Goal: Information Seeking & Learning: Learn about a topic

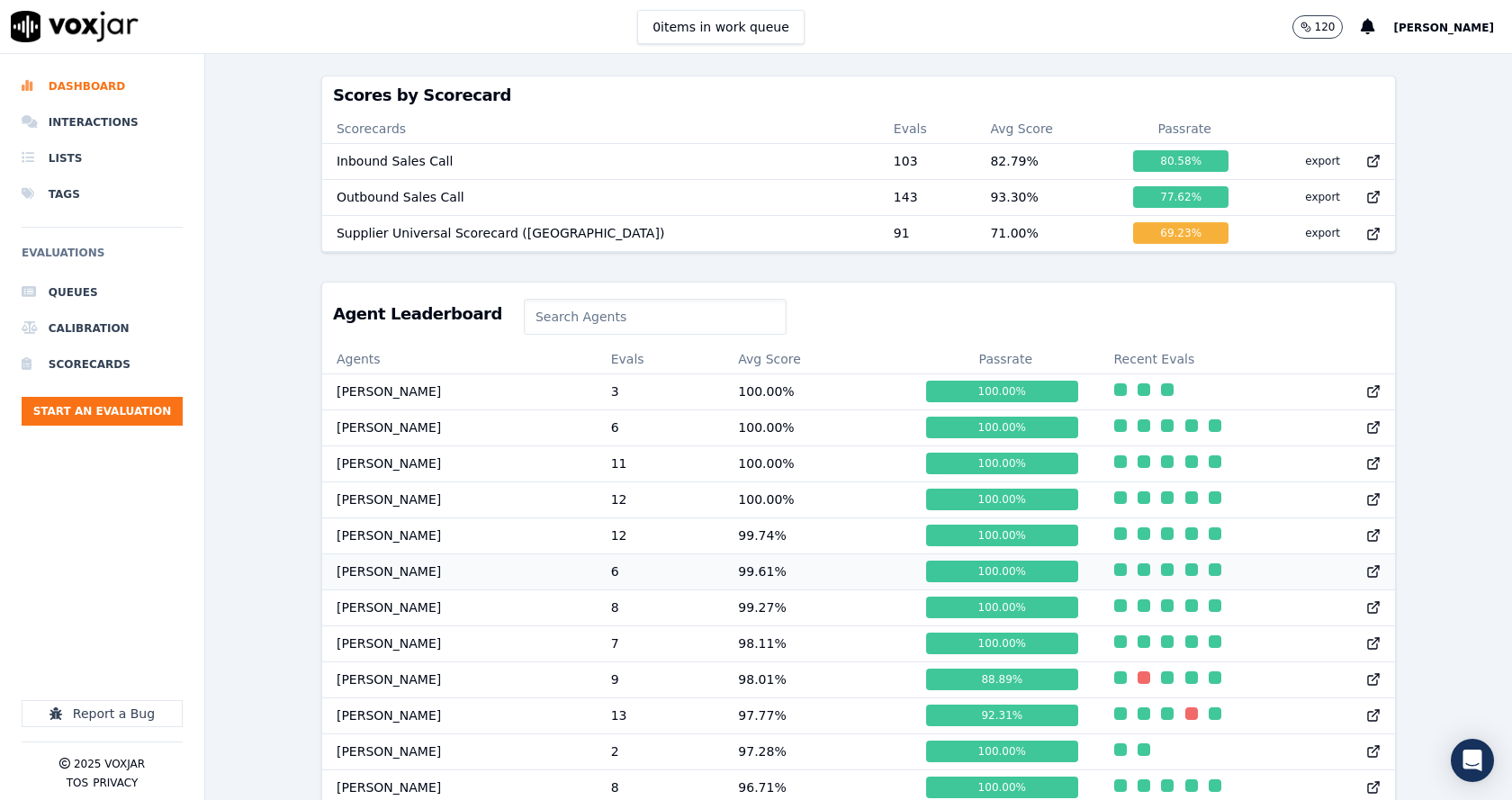
scroll to position [900, 0]
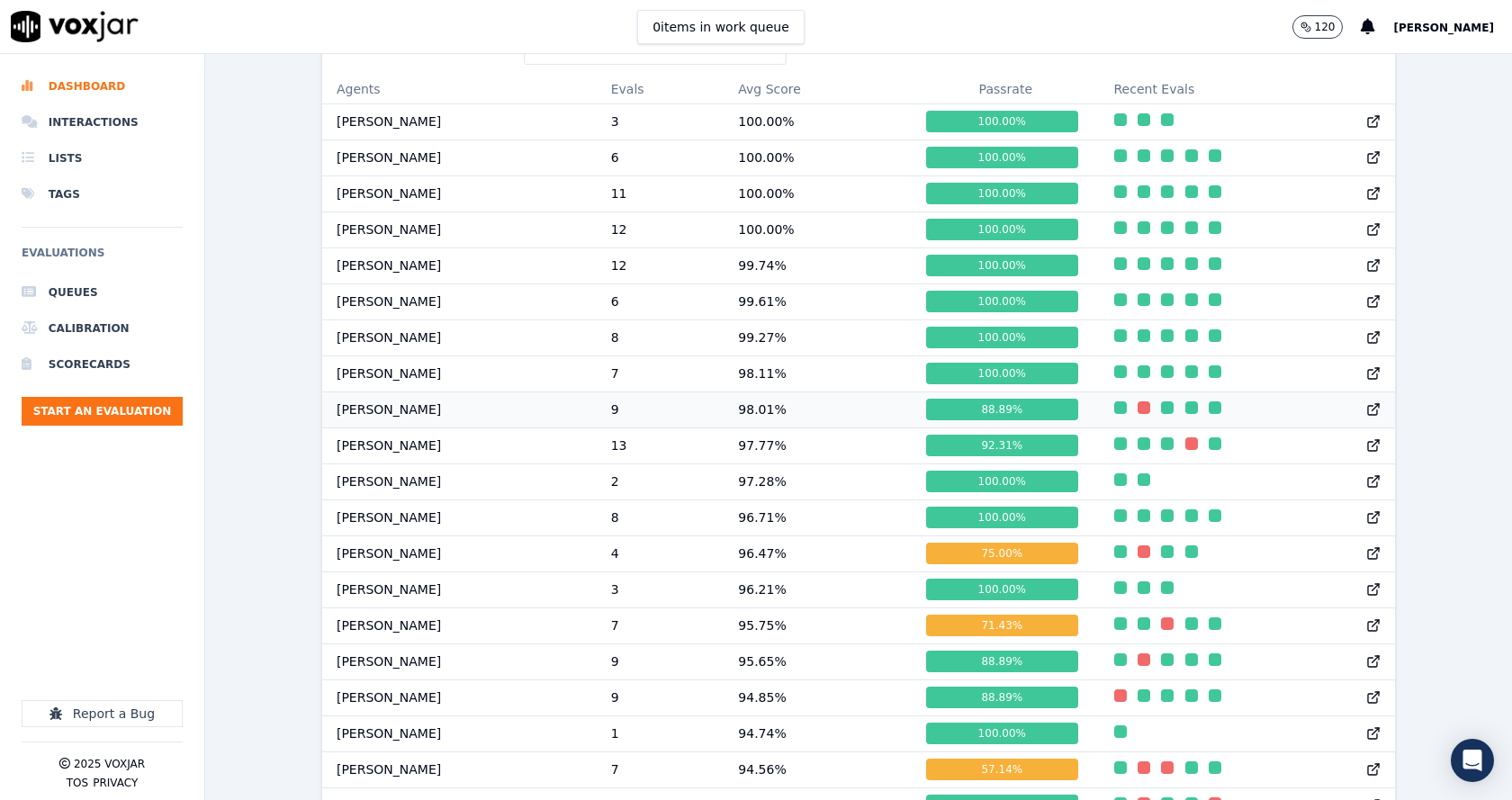
click at [756, 426] on td "98.01 %" at bounding box center [817, 409] width 188 height 36
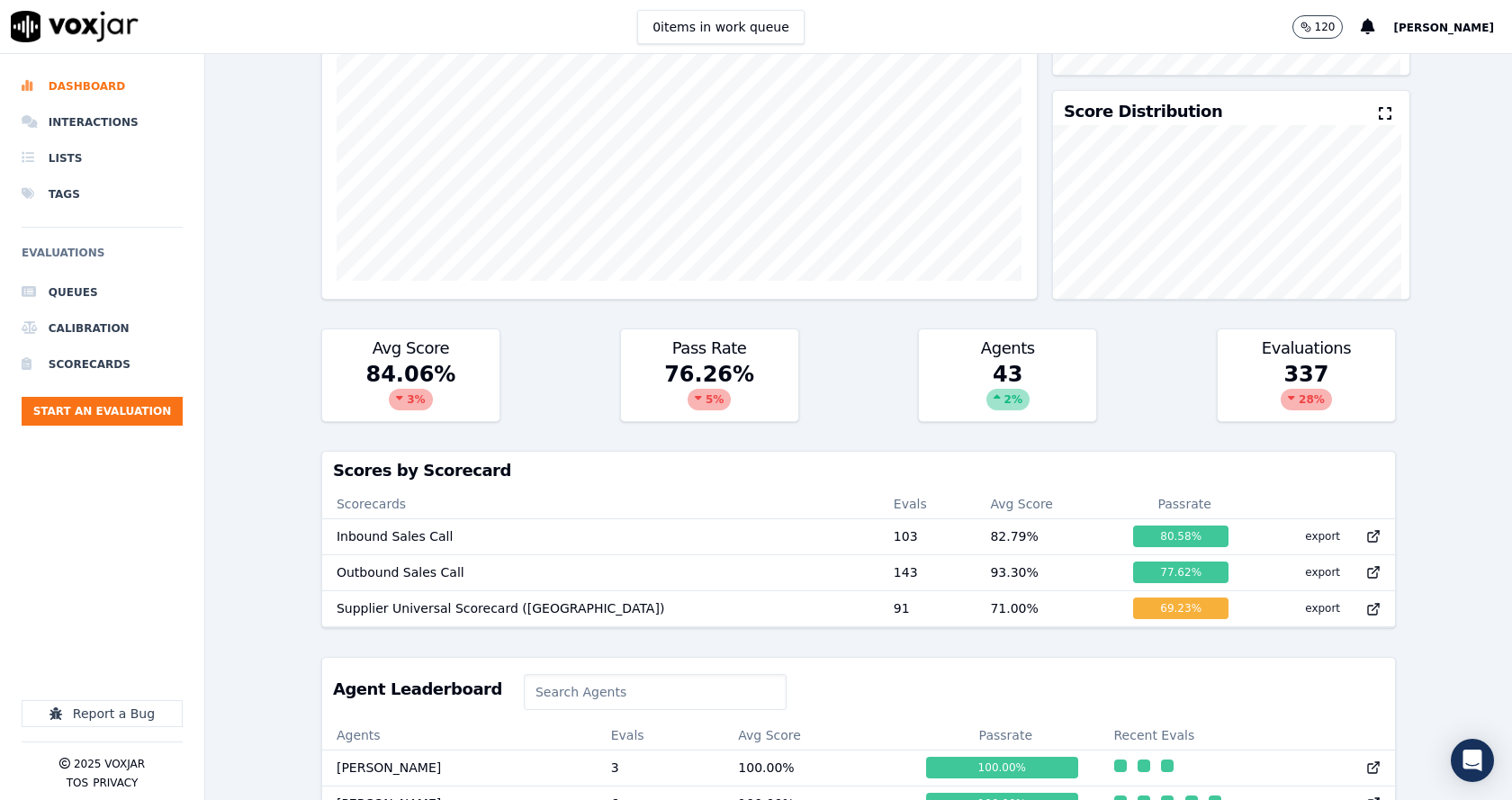
scroll to position [630, 0]
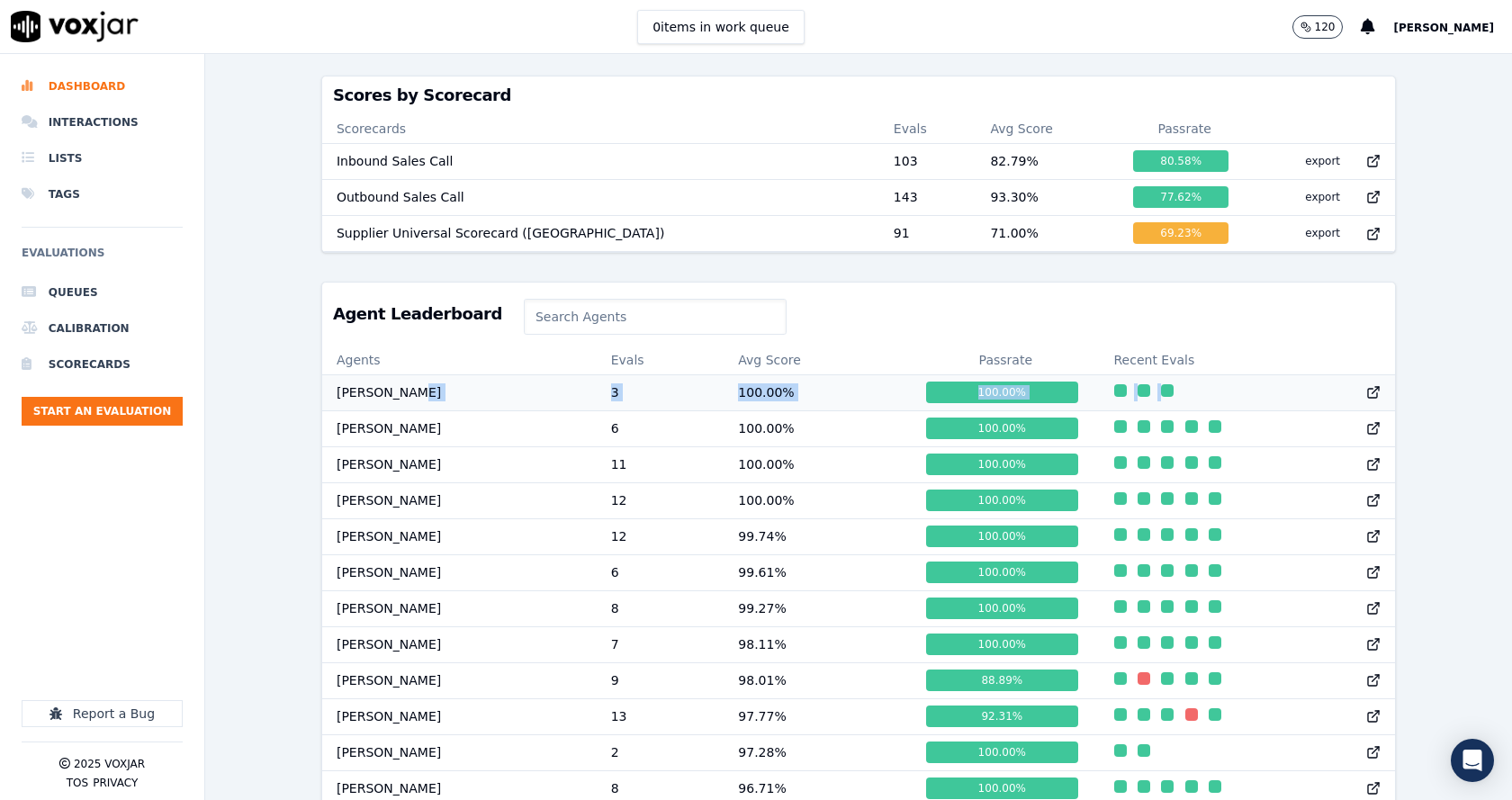
drag, startPoint x: 669, startPoint y: 405, endPoint x: 1300, endPoint y: 415, distance: 631.1
click at [1300, 410] on tr "Annie Singh 3 100.00 % 100.00 %" at bounding box center [858, 392] width 1072 height 36
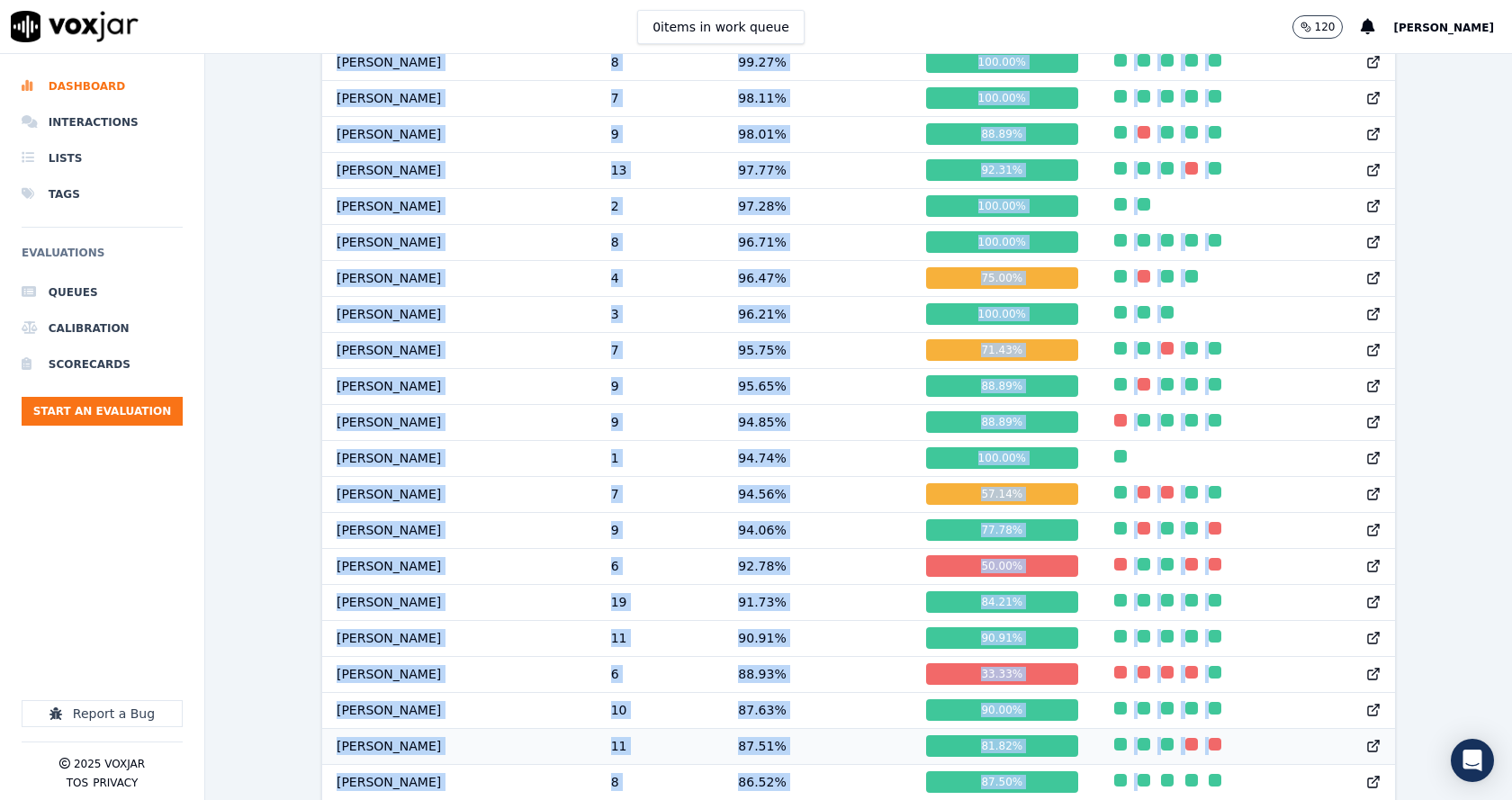
scroll to position [1217, 0]
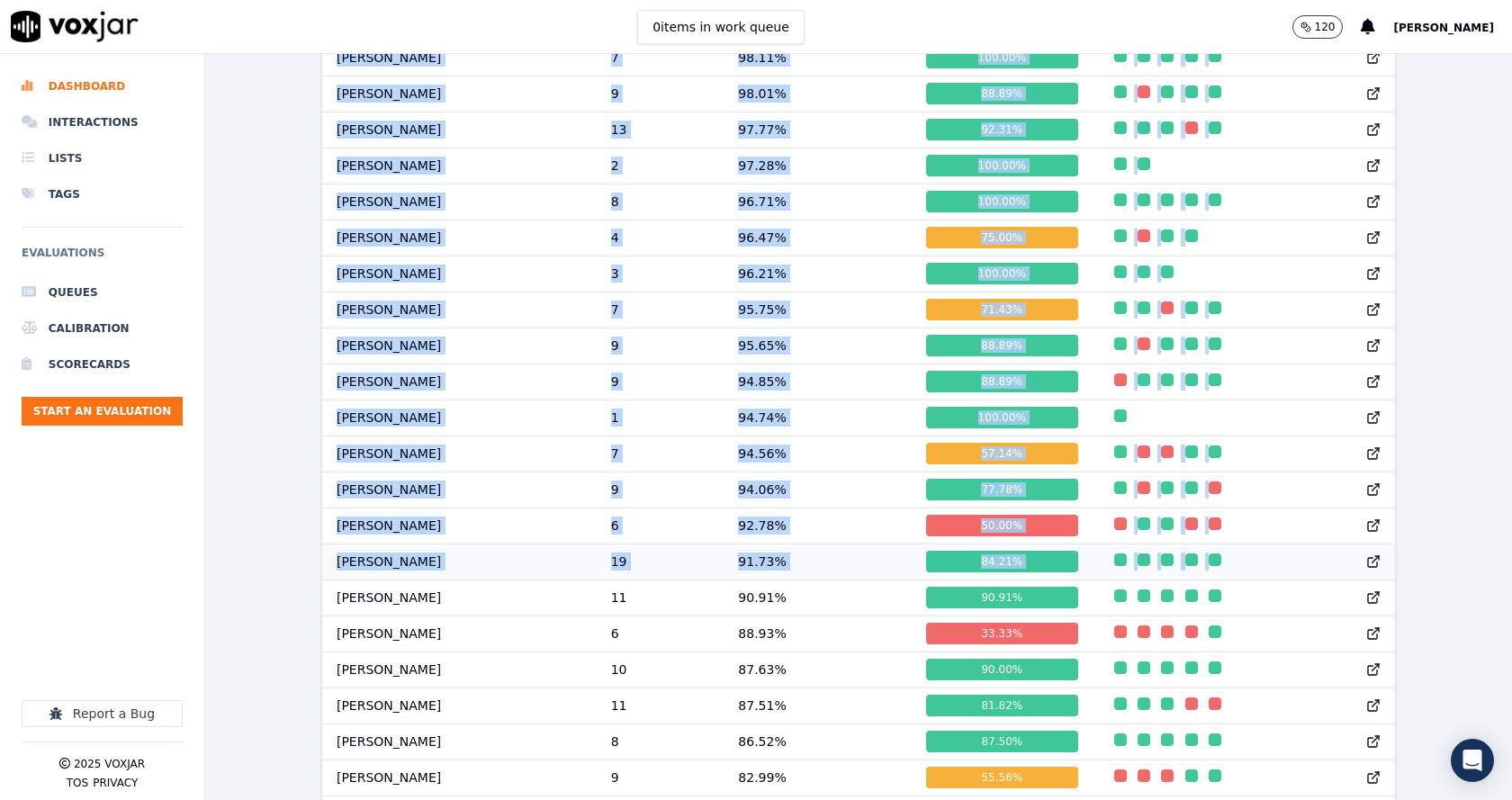
drag, startPoint x: 321, startPoint y: 318, endPoint x: 1298, endPoint y: 576, distance: 1010.5
click at [1298, 576] on div "Agent Leaderboard Agents Evals Avg Score Passrate Recent Evals Annie Singh 3 10…" at bounding box center [858, 498] width 1074 height 1607
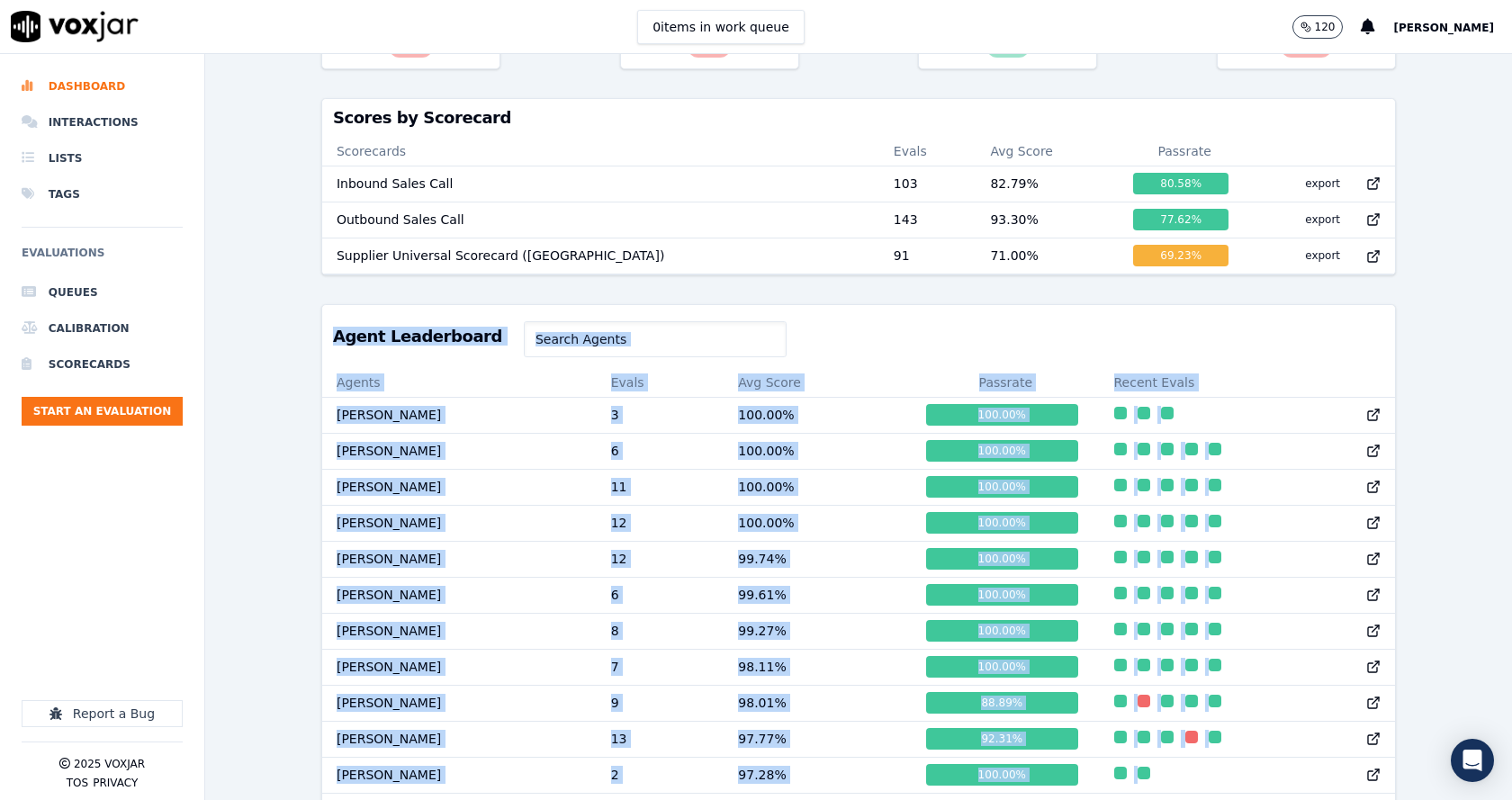
scroll to position [407, 0]
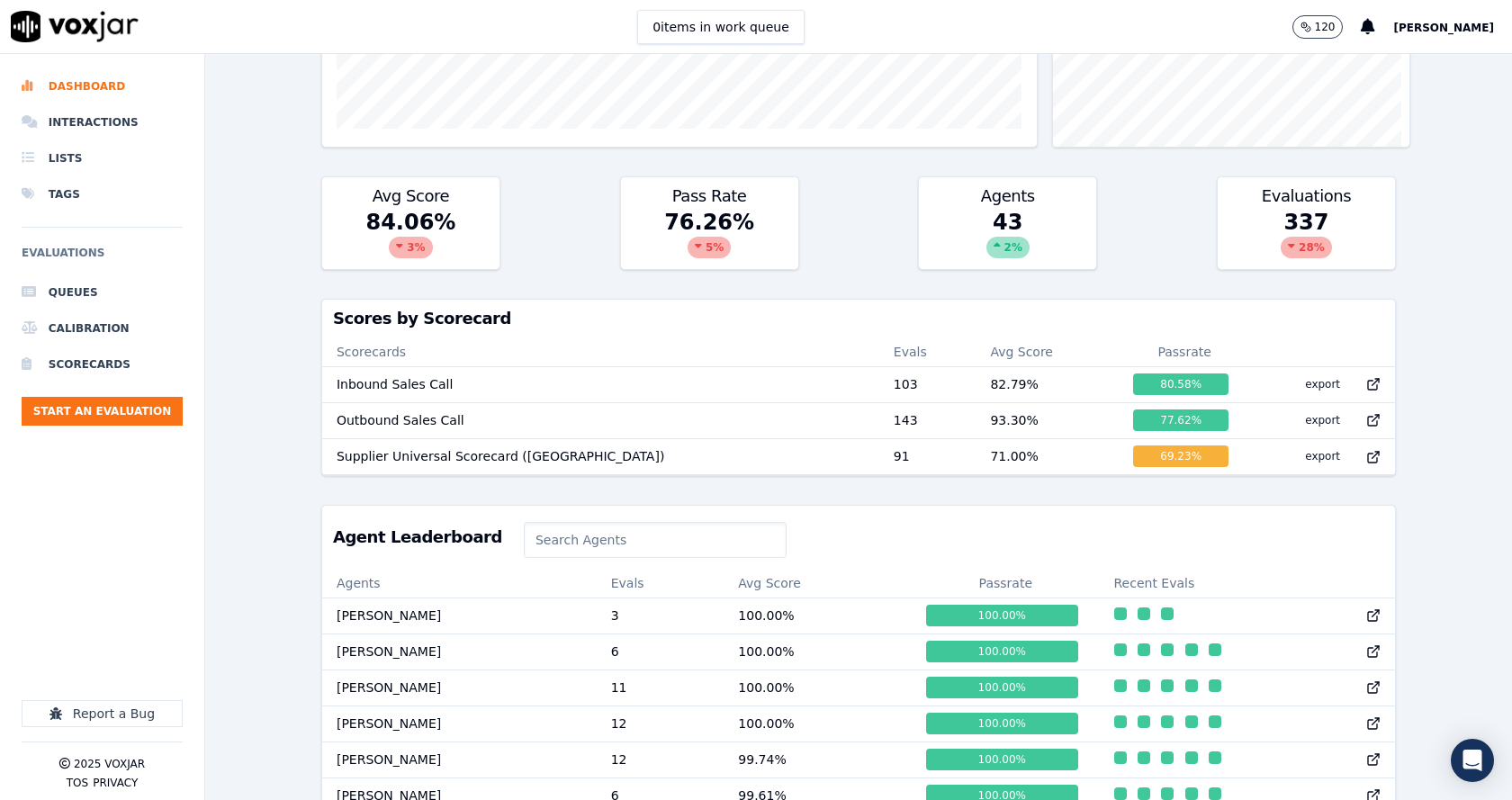
click at [1454, 379] on div "Past 7 Days Add a filter Evaluations Evaluators Score Distribution Avg Score 84…" at bounding box center [858, 426] width 1306 height 746
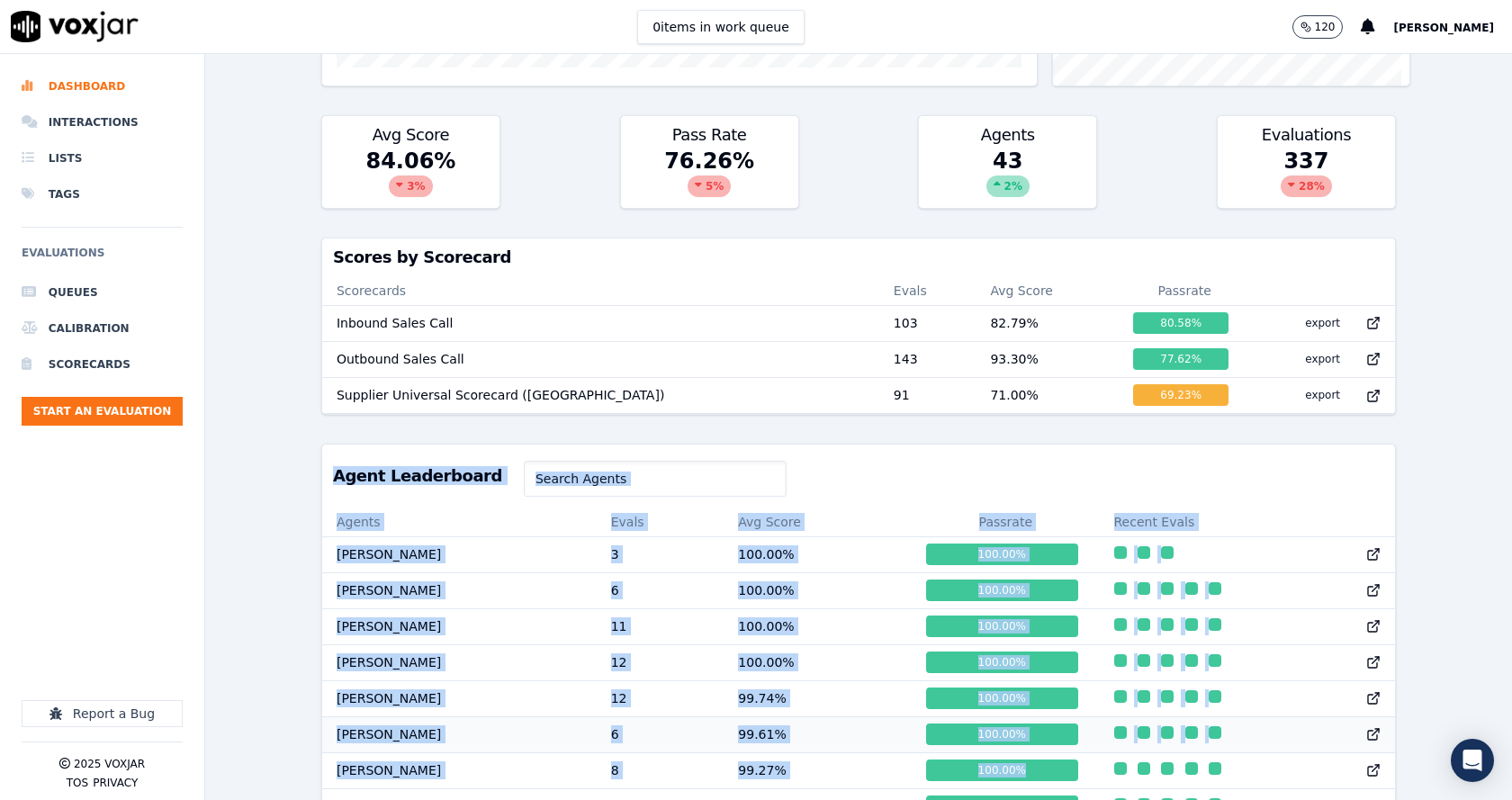
scroll to position [471, 0]
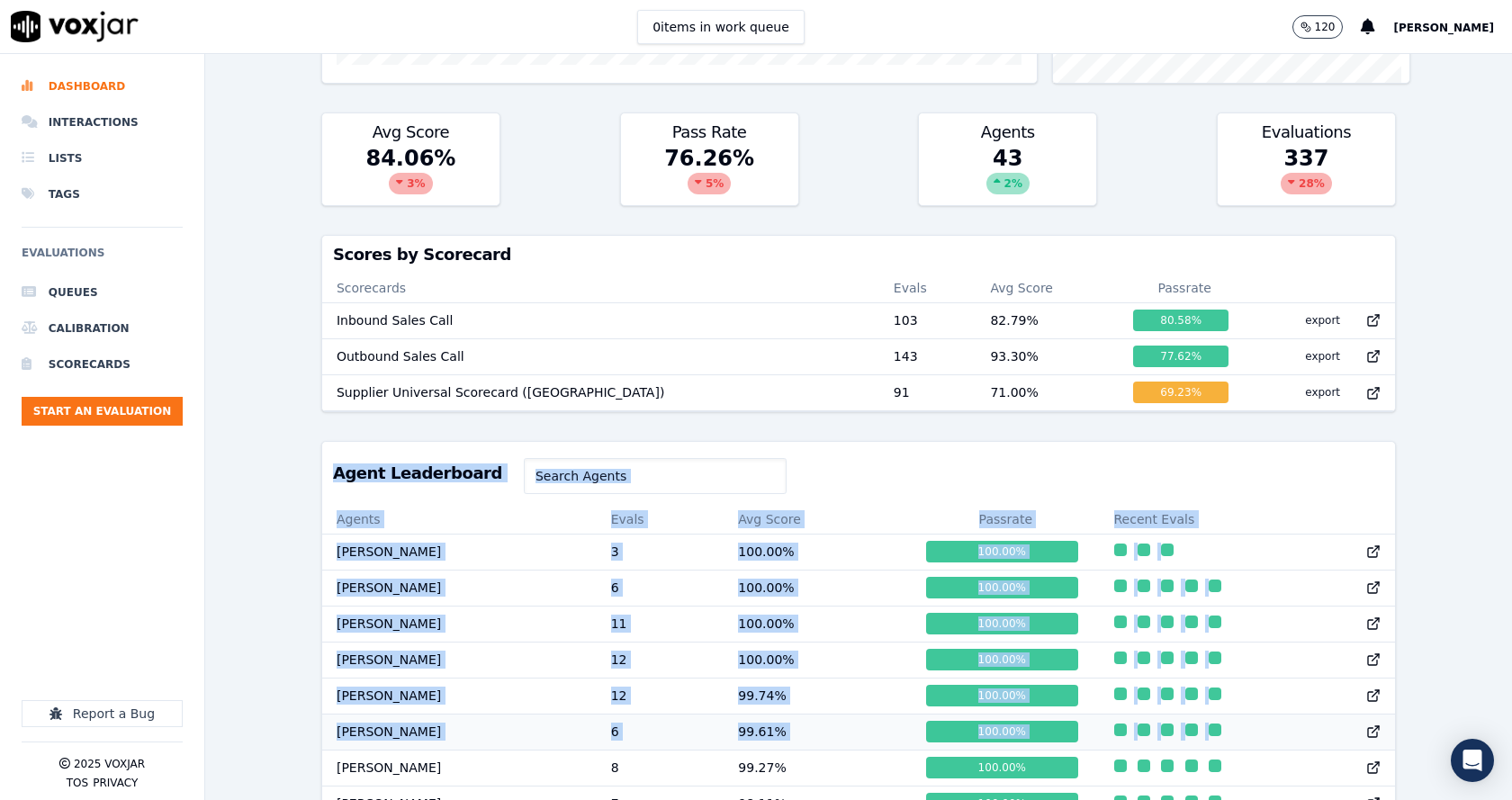
drag, startPoint x: 328, startPoint y: 556, endPoint x: 1219, endPoint y: 750, distance: 911.9
click at [705, 467] on div "Agent Leaderboard" at bounding box center [858, 473] width 1072 height 63
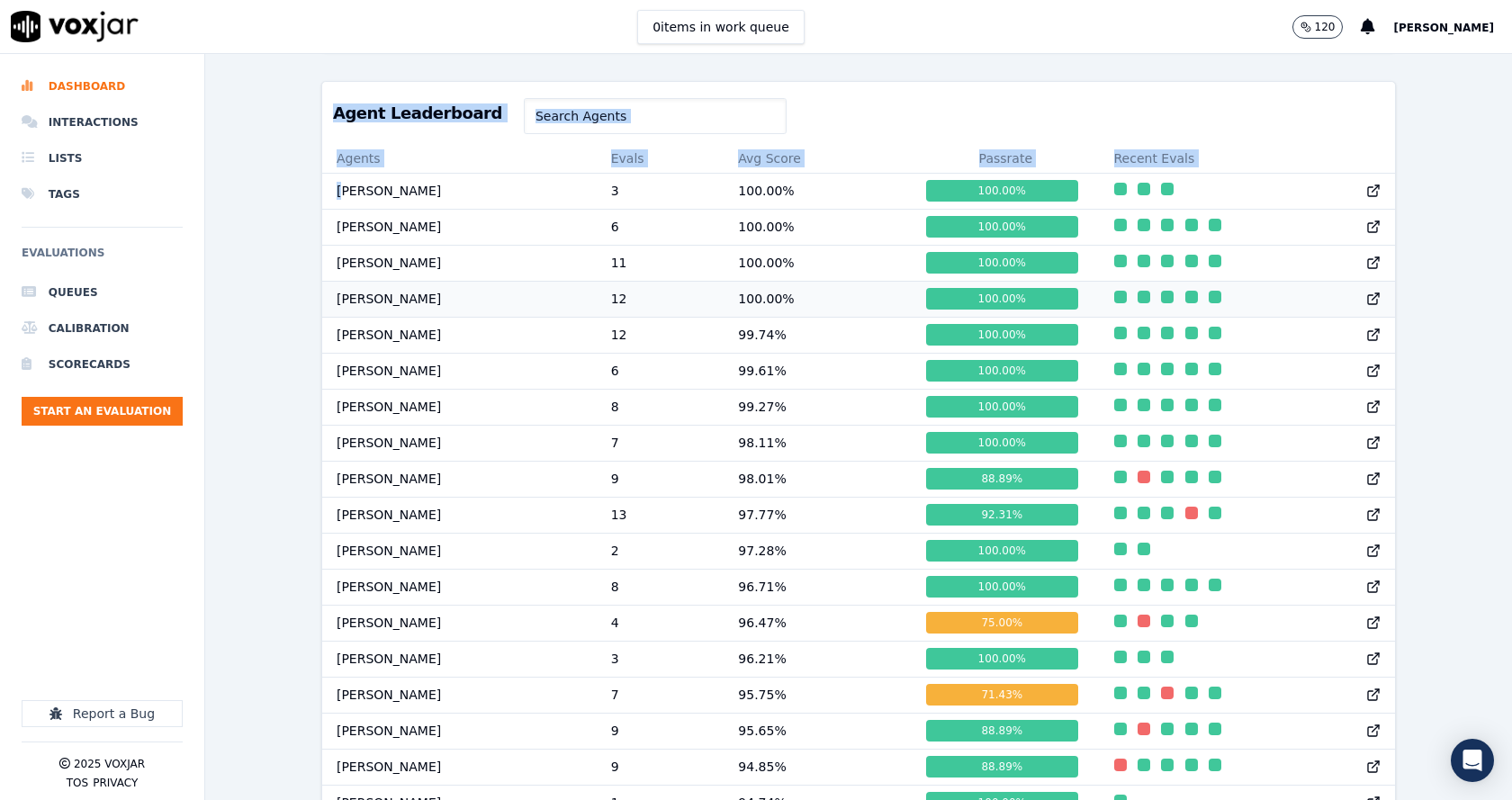
scroll to position [0, 0]
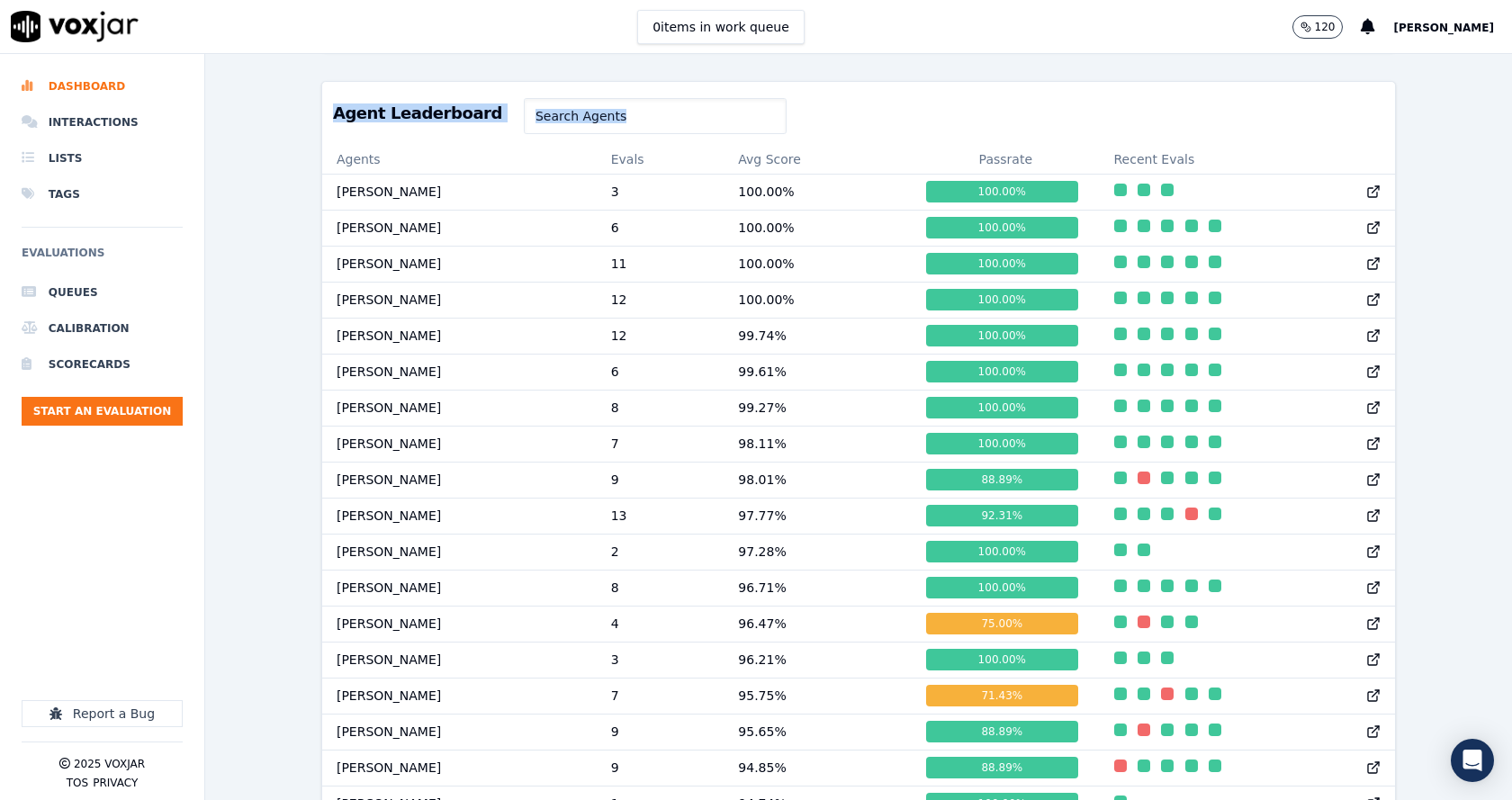
drag, startPoint x: 331, startPoint y: 127, endPoint x: 1399, endPoint y: 489, distance: 1127.7
click at [1401, 489] on div "Past 7 Days Add a filter Evaluations Evaluators Score Distribution Avg Score 84…" at bounding box center [858, 426] width 1306 height 746
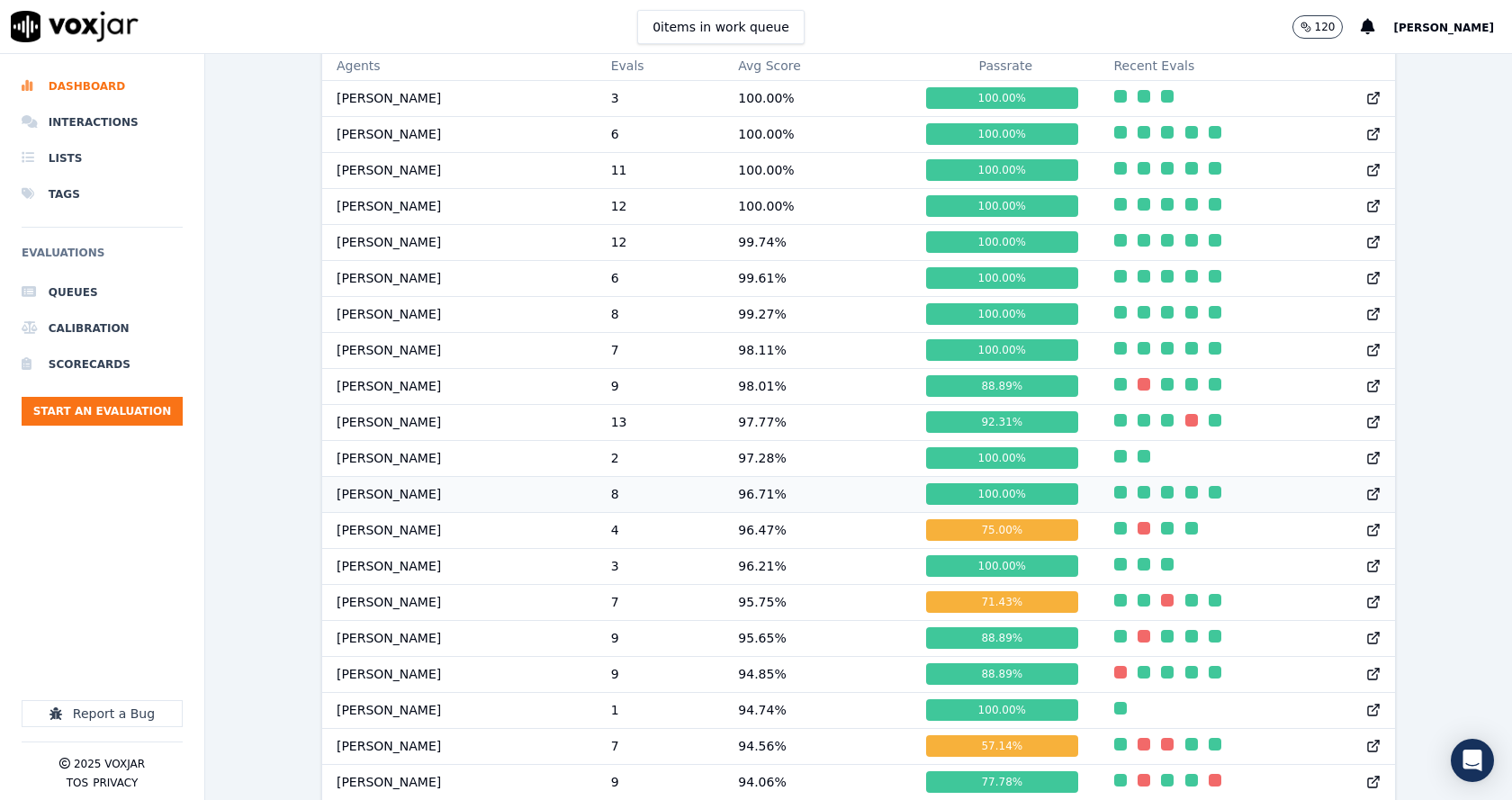
scroll to position [1010, 0]
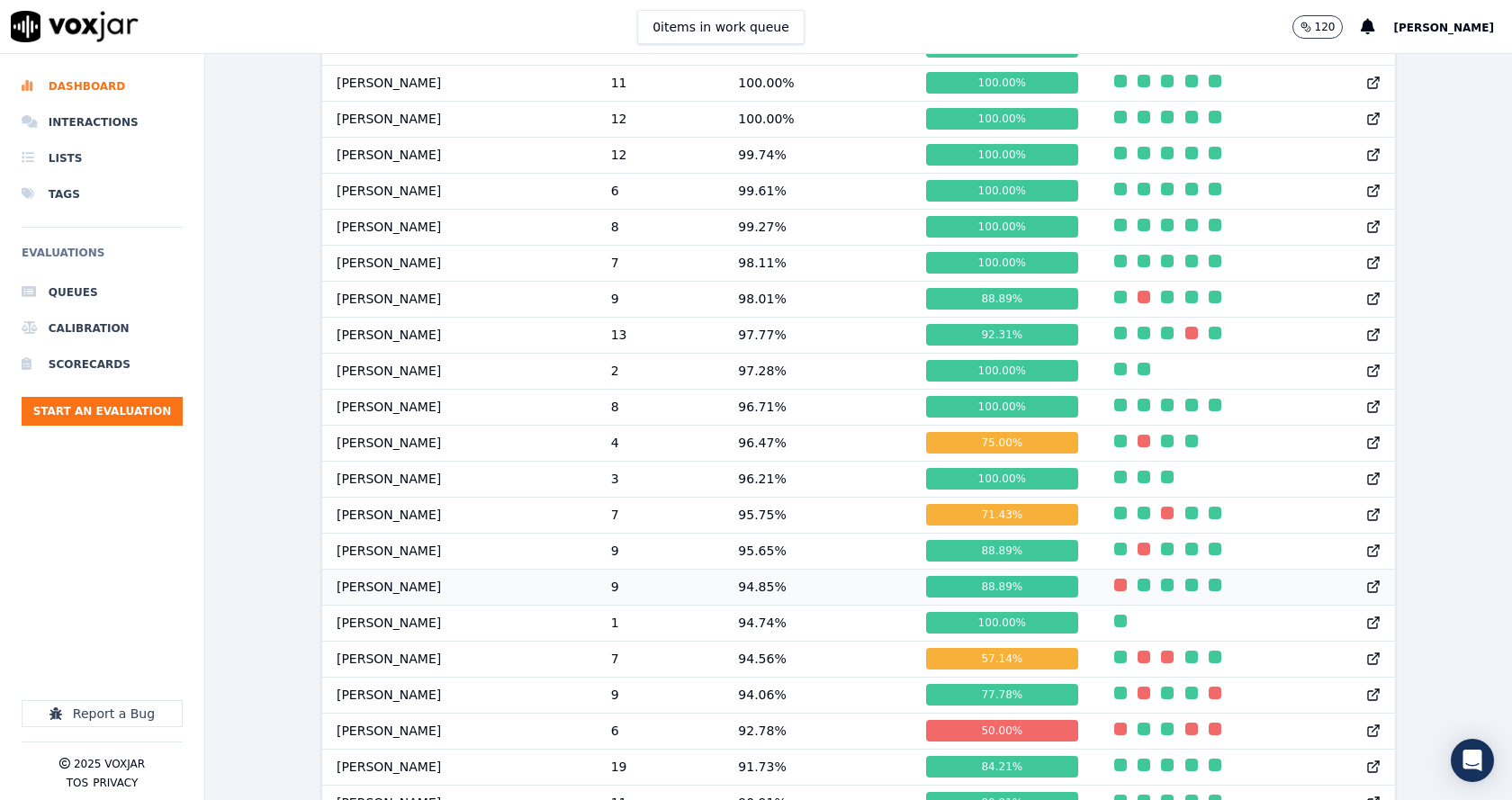
click at [423, 597] on td "[PERSON_NAME]" at bounding box center [459, 587] width 274 height 36
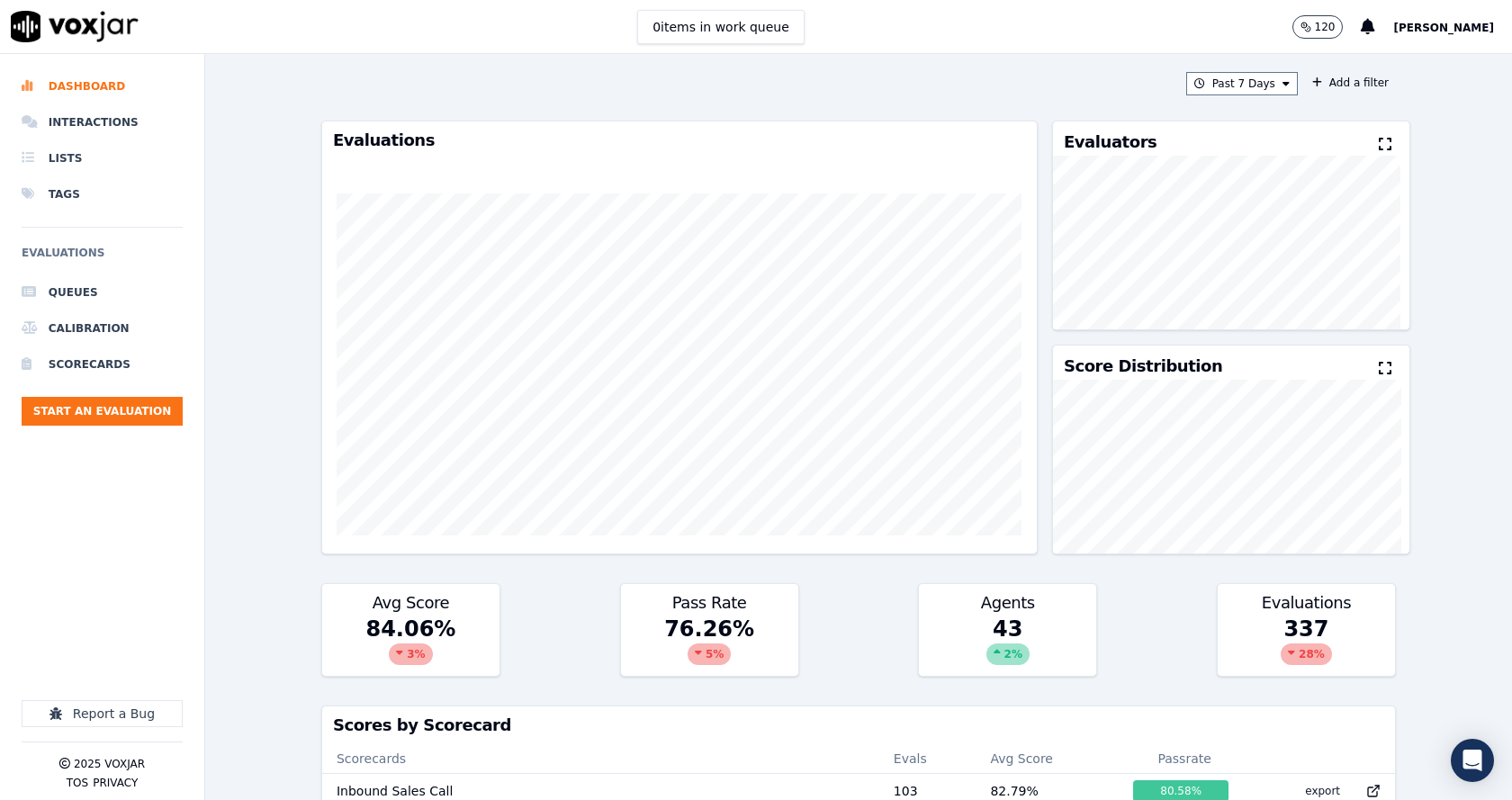
scroll to position [630, 0]
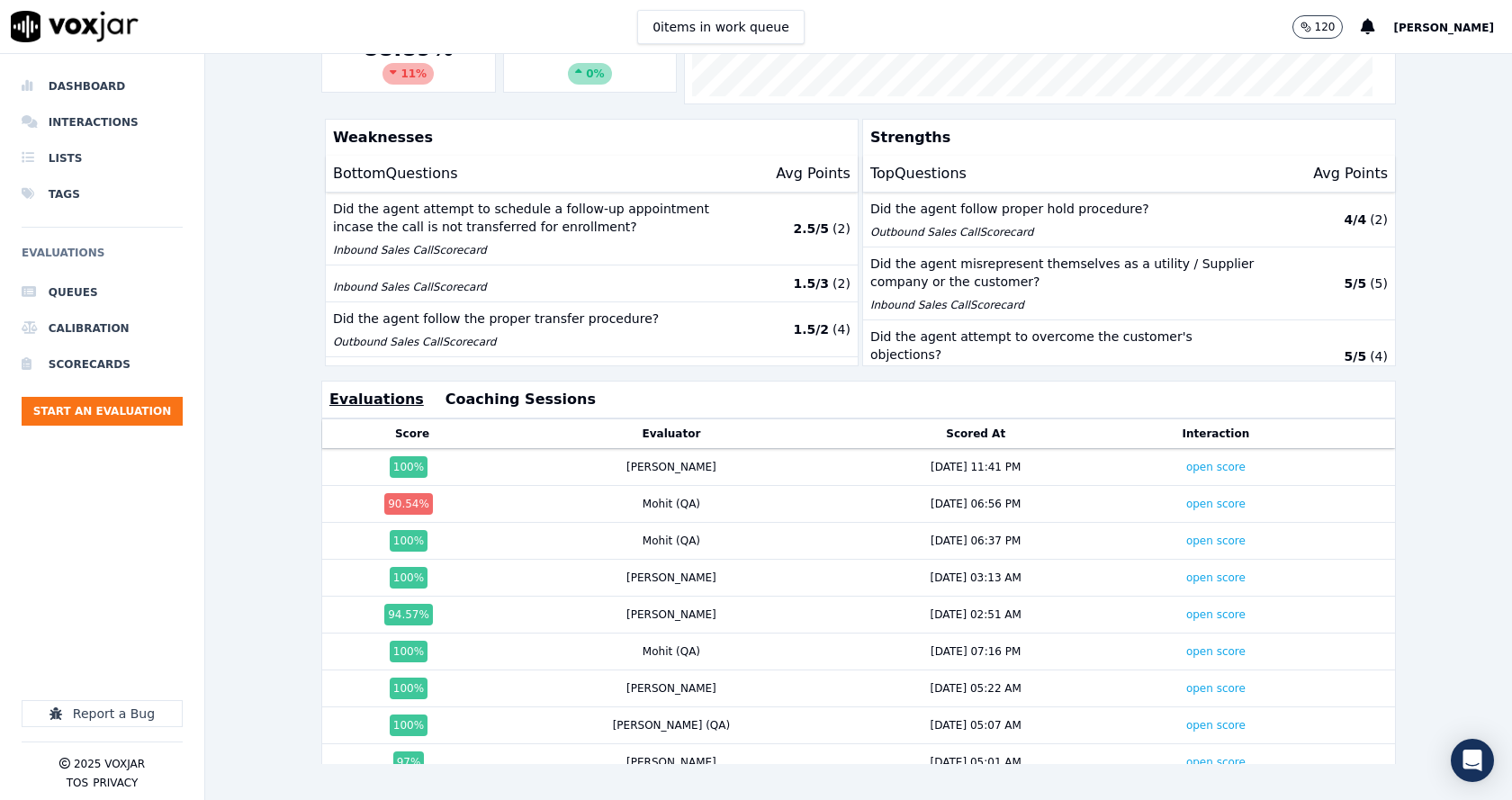
scroll to position [400, 0]
click at [1186, 498] on link "open score" at bounding box center [1215, 504] width 59 height 12
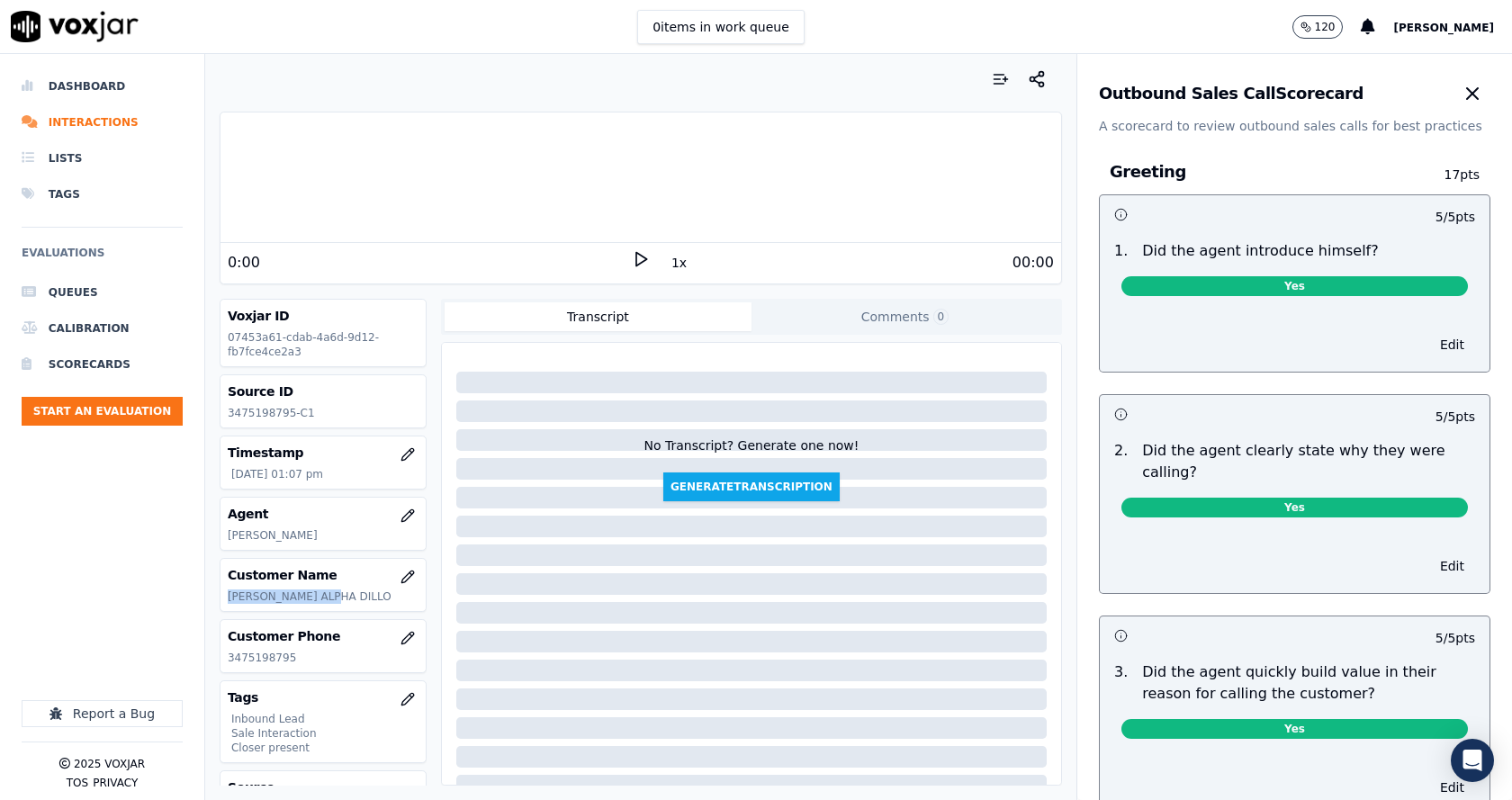
drag, startPoint x: 241, startPoint y: 597, endPoint x: 345, endPoint y: 595, distance: 104.0
click at [345, 595] on p "OUMAR ALPHA DILLO" at bounding box center [323, 596] width 191 height 14
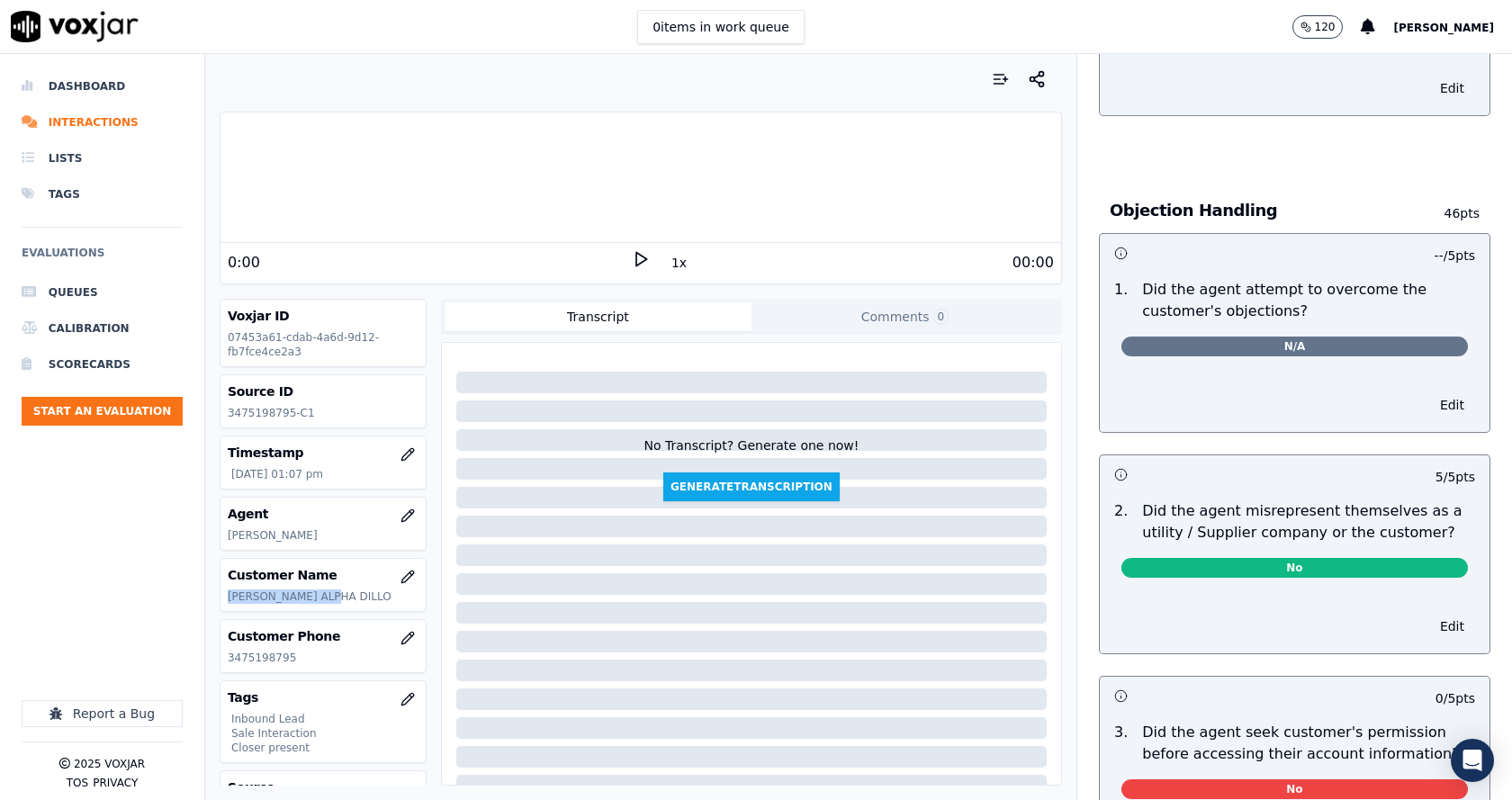
scroll to position [1080, 0]
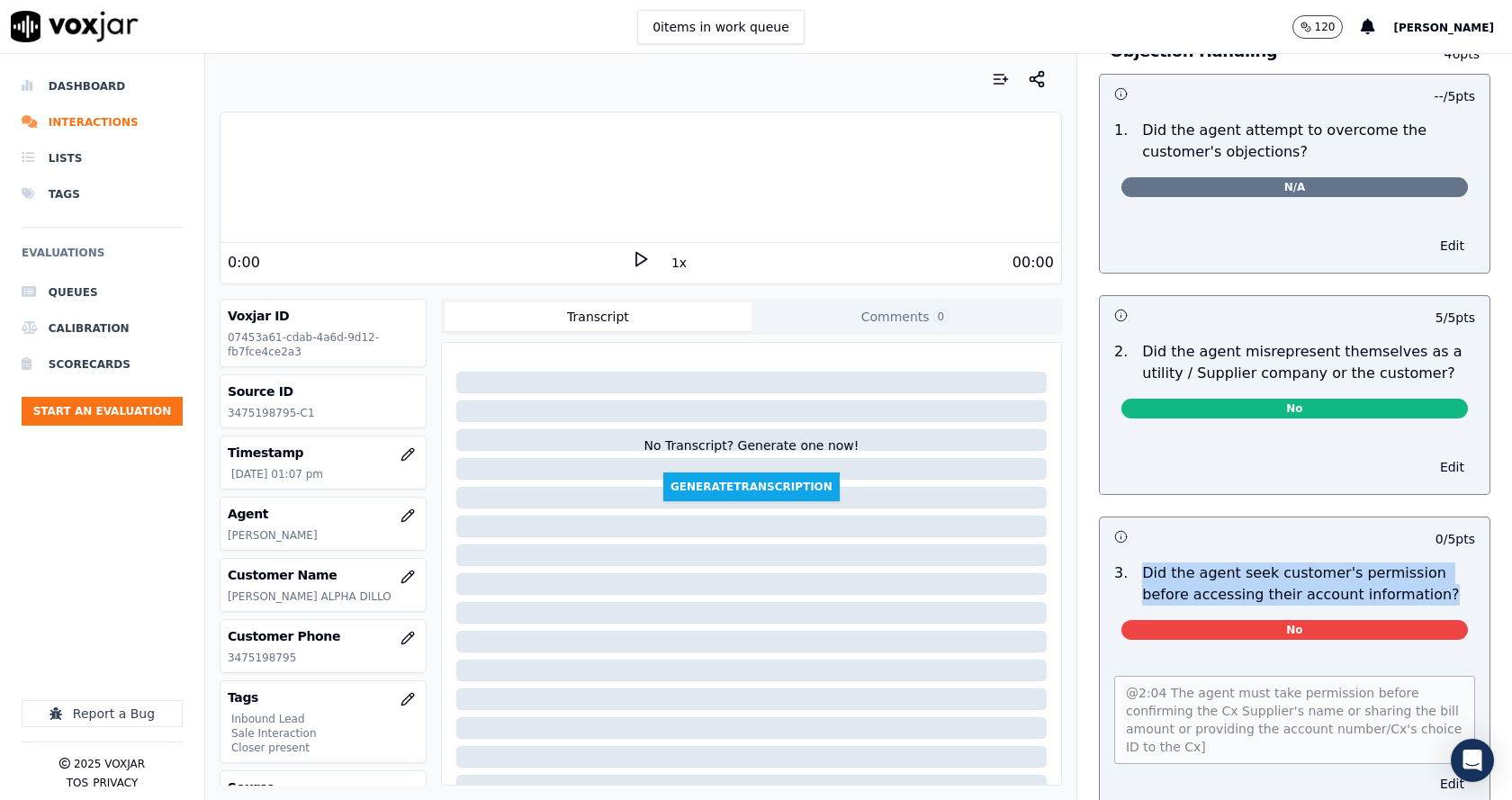
drag, startPoint x: 1116, startPoint y: 553, endPoint x: 1390, endPoint y: 575, distance: 274.9
click at [1387, 575] on div "3 . Did the agent seek customer's permission before accessing their account inf…" at bounding box center [1294, 605] width 390 height 99
click at [1390, 575] on p "Did the agent seek customer's permission before accessing their account informa…" at bounding box center [1308, 584] width 333 height 43
drag, startPoint x: 1363, startPoint y: 576, endPoint x: 1127, endPoint y: 560, distance: 236.5
click at [1142, 562] on p "Did the agent seek customer's permission before accessing their account informa…" at bounding box center [1308, 584] width 333 height 43
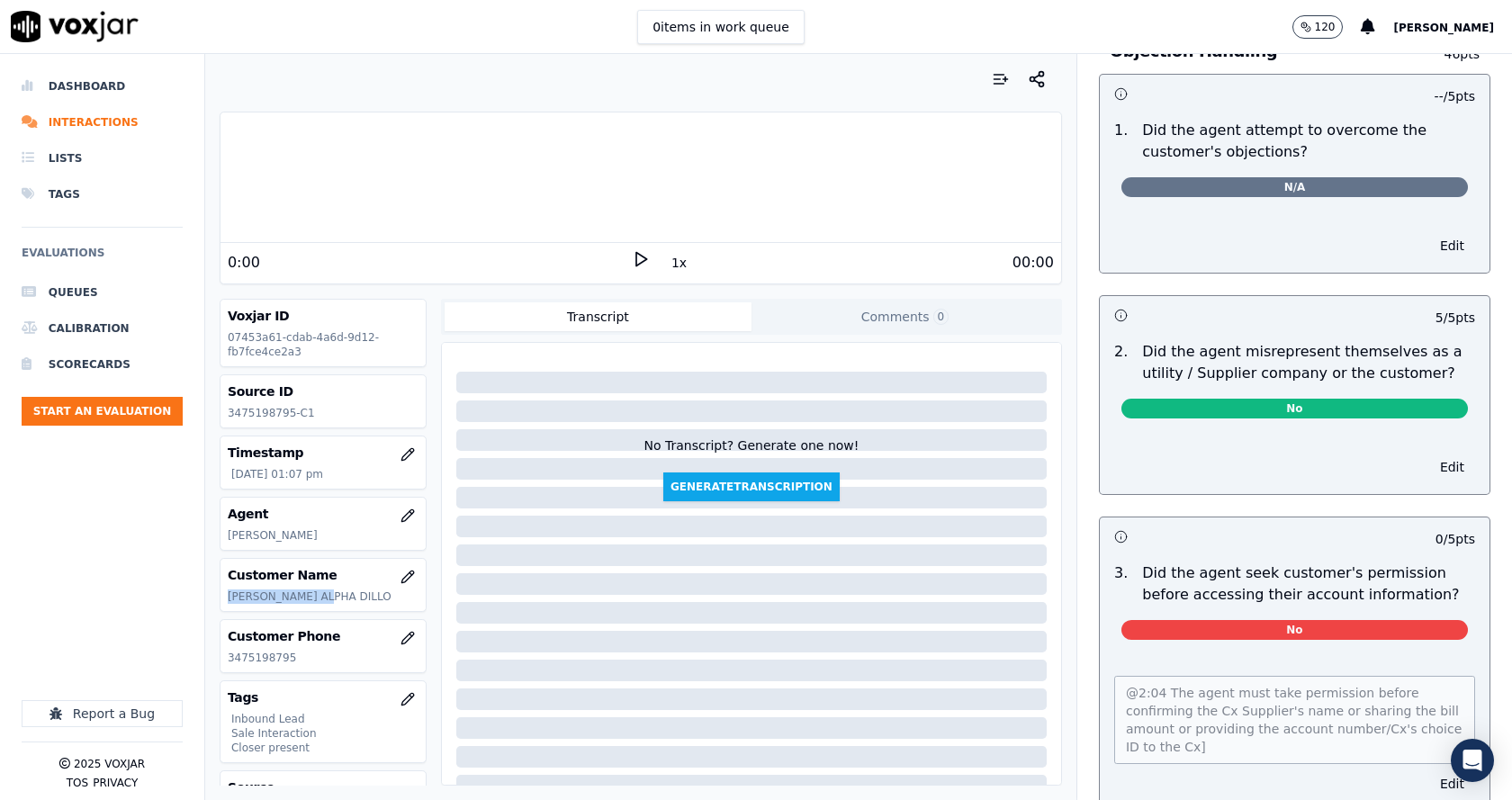
drag, startPoint x: 312, startPoint y: 601, endPoint x: 233, endPoint y: 598, distance: 79.1
click at [212, 598] on div "Your browser does not support the audio element. 0:00 1x 00:00 Voxjar ID 07453a…" at bounding box center [640, 426] width 871 height 746
click at [292, 596] on p "OUMAR ALPHA DILLO" at bounding box center [323, 596] width 191 height 14
click at [292, 595] on p "OUMAR ALPHA DILLO" at bounding box center [323, 596] width 191 height 14
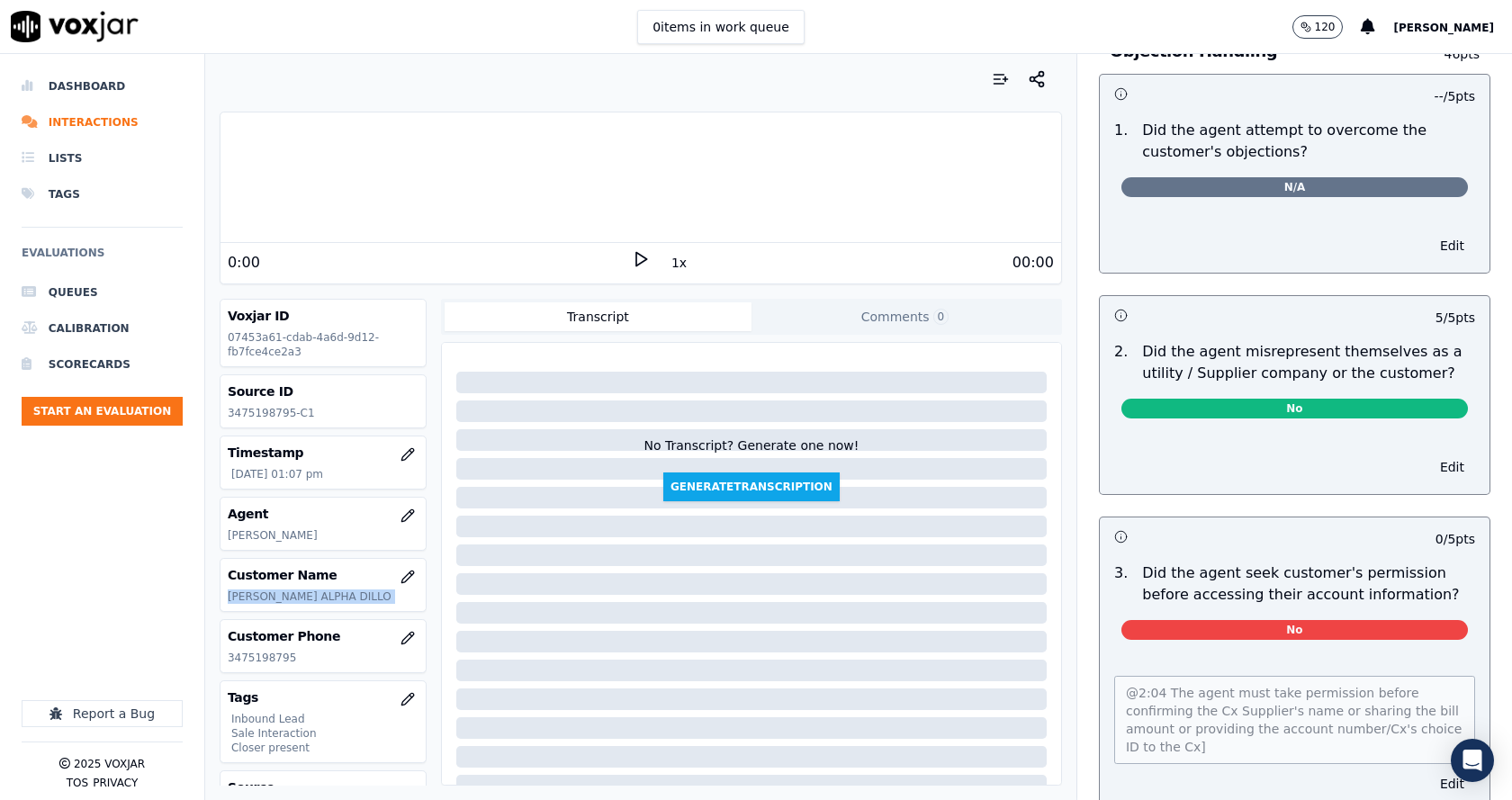
click at [332, 597] on p "OUMAR ALPHA DILLO" at bounding box center [323, 596] width 191 height 14
click at [240, 597] on p "OUMAR ALPHA DILLO" at bounding box center [323, 596] width 191 height 14
click at [298, 596] on p "OUMAR ALPHA DILLO" at bounding box center [323, 596] width 191 height 14
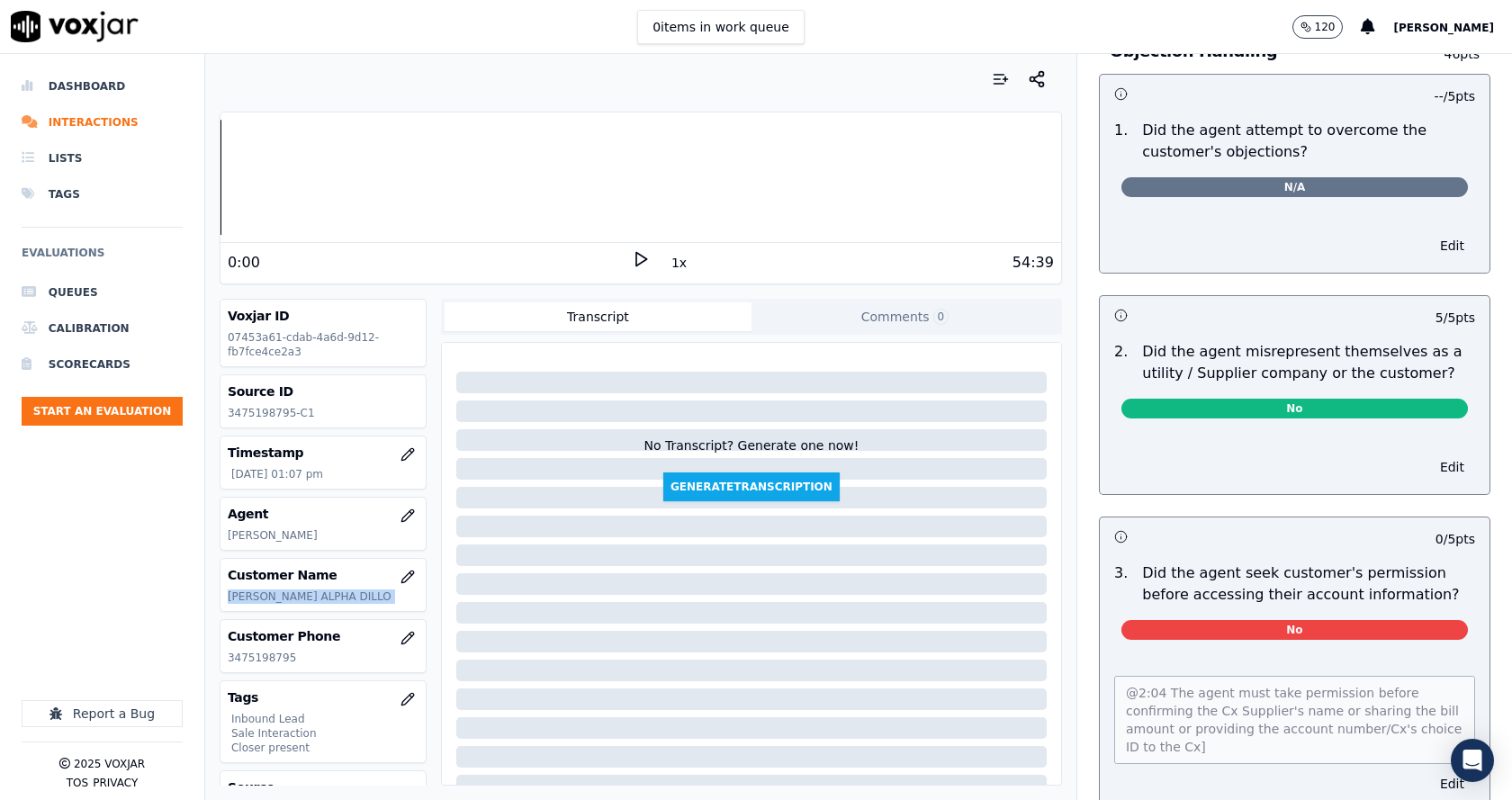
click at [350, 595] on p "OUMAR ALPHA DILLO" at bounding box center [323, 596] width 191 height 14
click at [349, 595] on p "OUMAR ALPHA DILLO" at bounding box center [323, 596] width 191 height 14
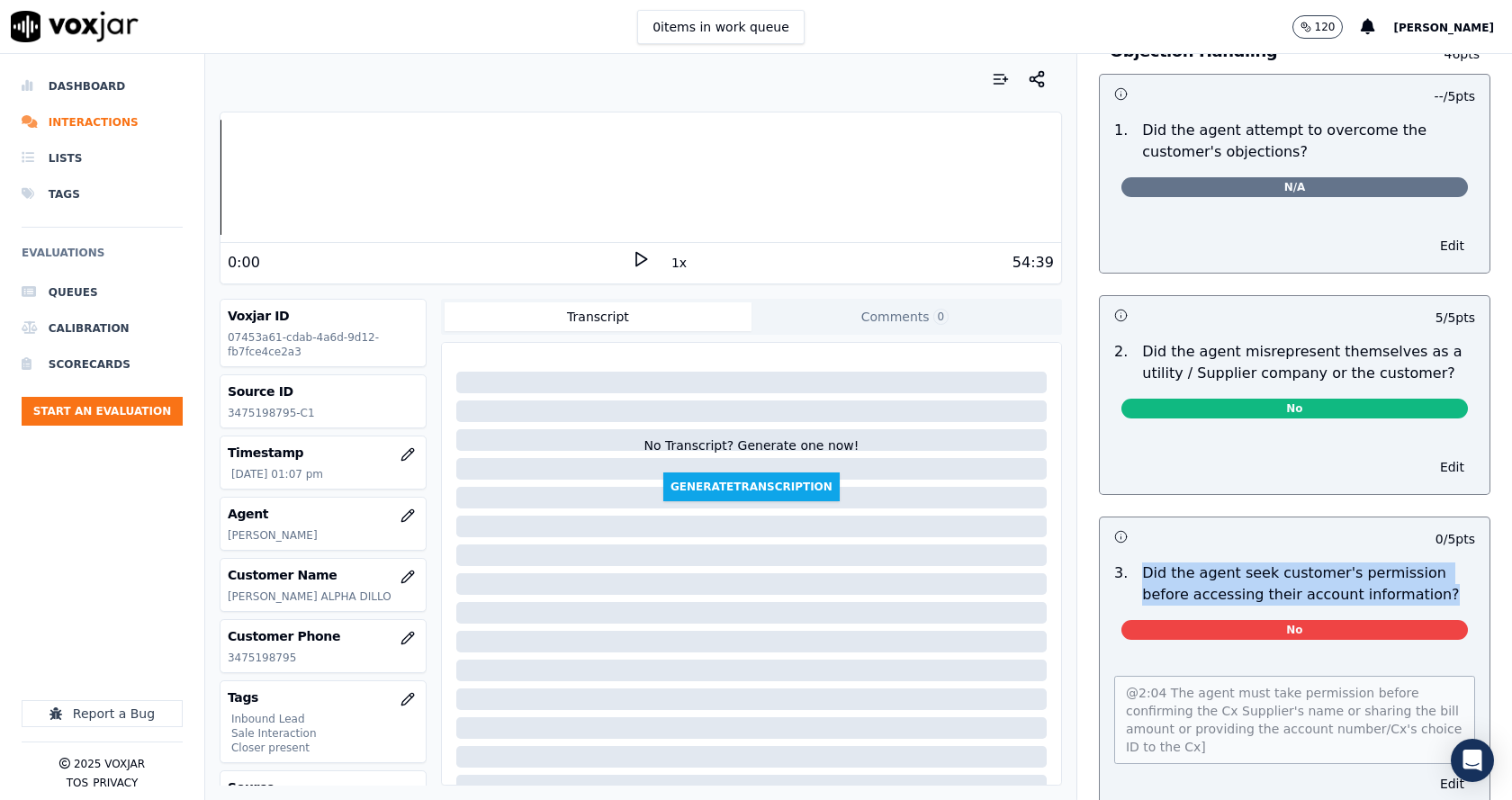
drag, startPoint x: 1395, startPoint y: 577, endPoint x: 1124, endPoint y: 549, distance: 272.4
click at [1142, 562] on p "Did the agent seek customer's permission before accessing their account informa…" at bounding box center [1308, 584] width 333 height 43
drag, startPoint x: 1123, startPoint y: 548, endPoint x: 1365, endPoint y: 577, distance: 243.7
click at [1364, 577] on p "Did the agent seek customer's permission before accessing their account informa…" at bounding box center [1308, 584] width 333 height 43
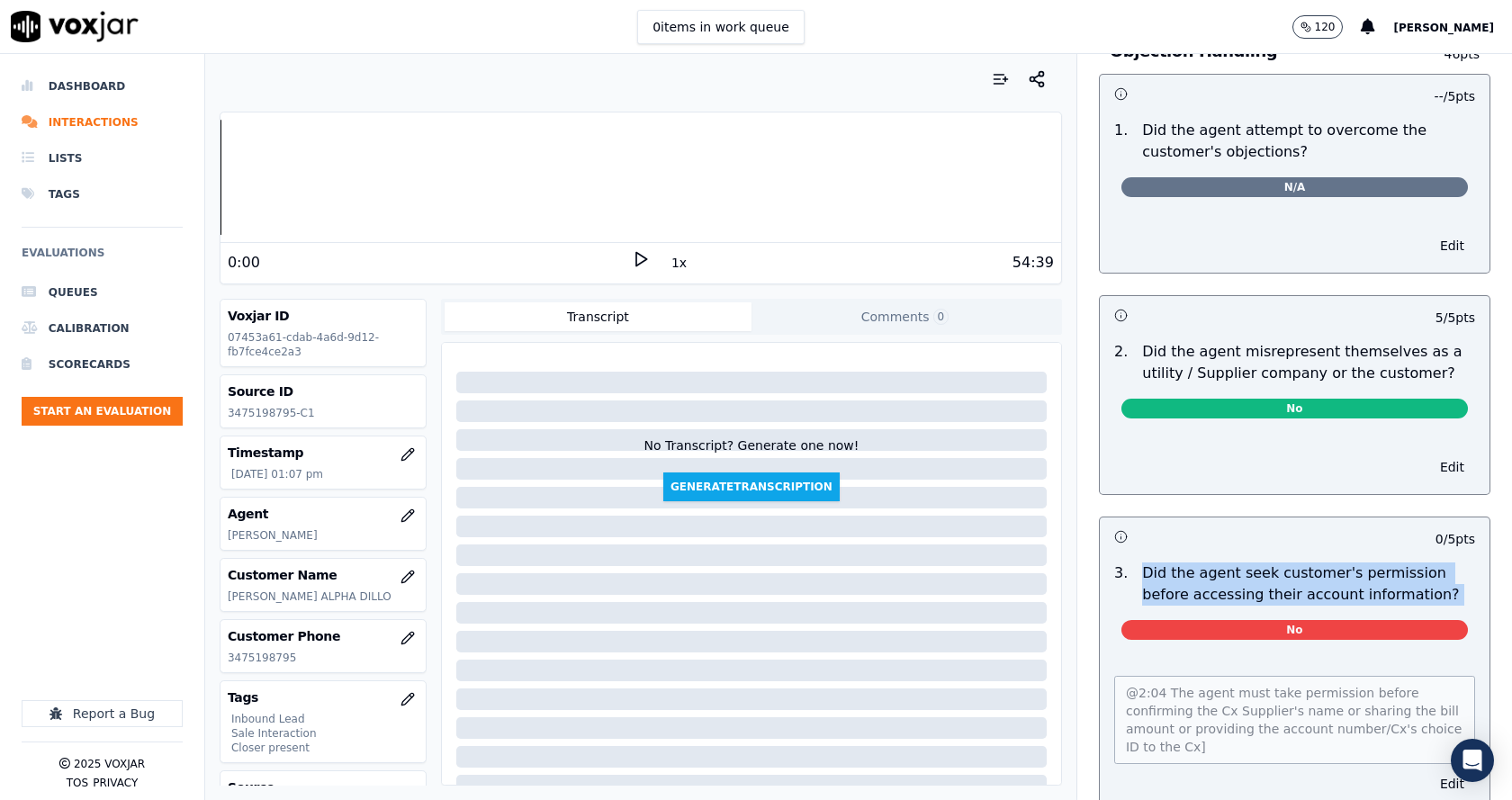
click at [1365, 577] on p "Did the agent seek customer's permission before accessing their account informa…" at bounding box center [1308, 584] width 333 height 43
drag, startPoint x: 1370, startPoint y: 578, endPoint x: 1130, endPoint y: 547, distance: 242.0
click at [1142, 562] on p "Did the agent seek customer's permission before accessing their account informa…" at bounding box center [1308, 584] width 333 height 43
click at [1419, 577] on p "Did the agent seek customer's permission before accessing their account informa…" at bounding box center [1308, 584] width 333 height 43
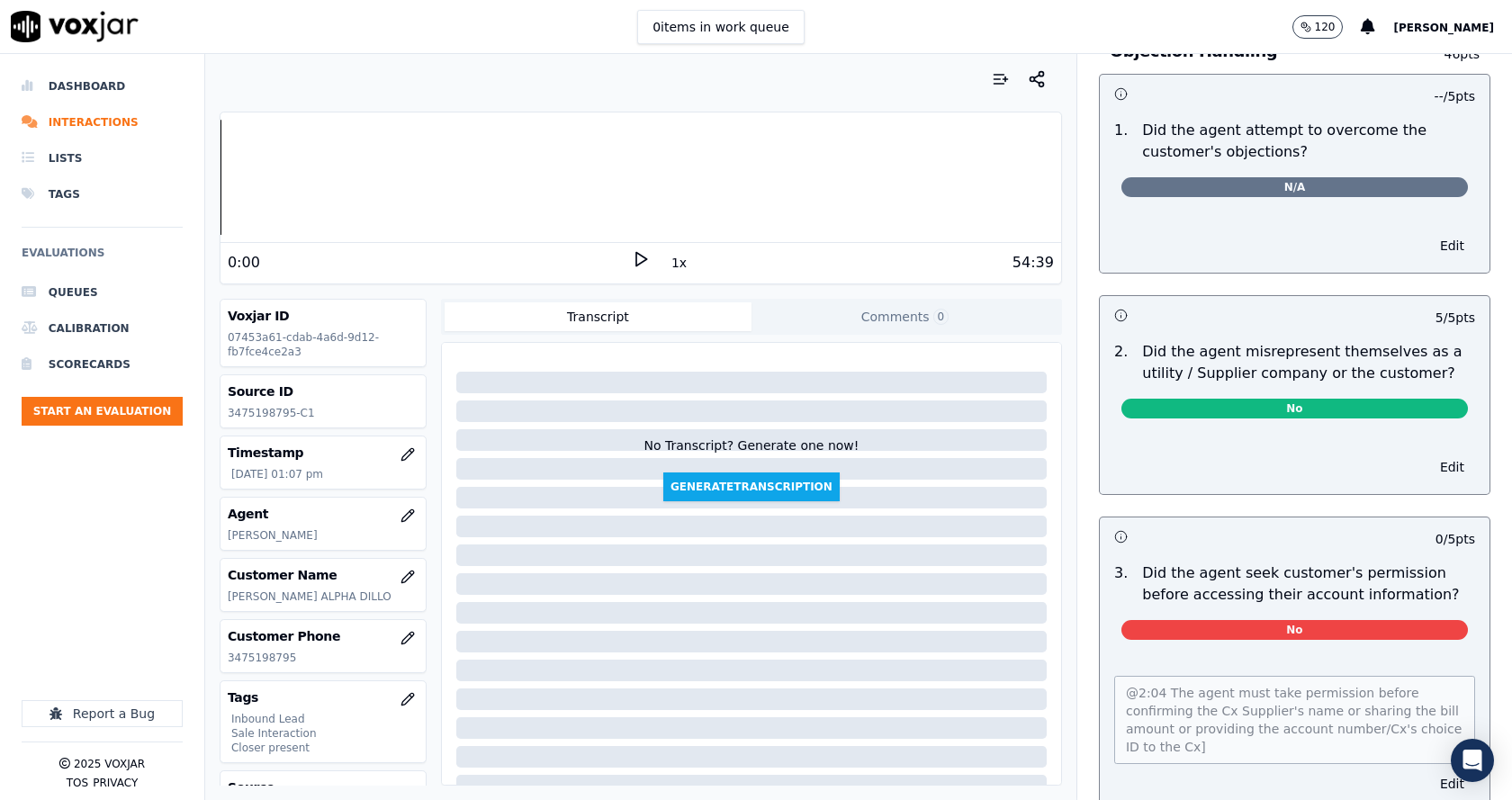
click at [1394, 669] on div "@2:04 The agent must take permission before confirming the Cx Supplier's name o…" at bounding box center [1294, 716] width 361 height 95
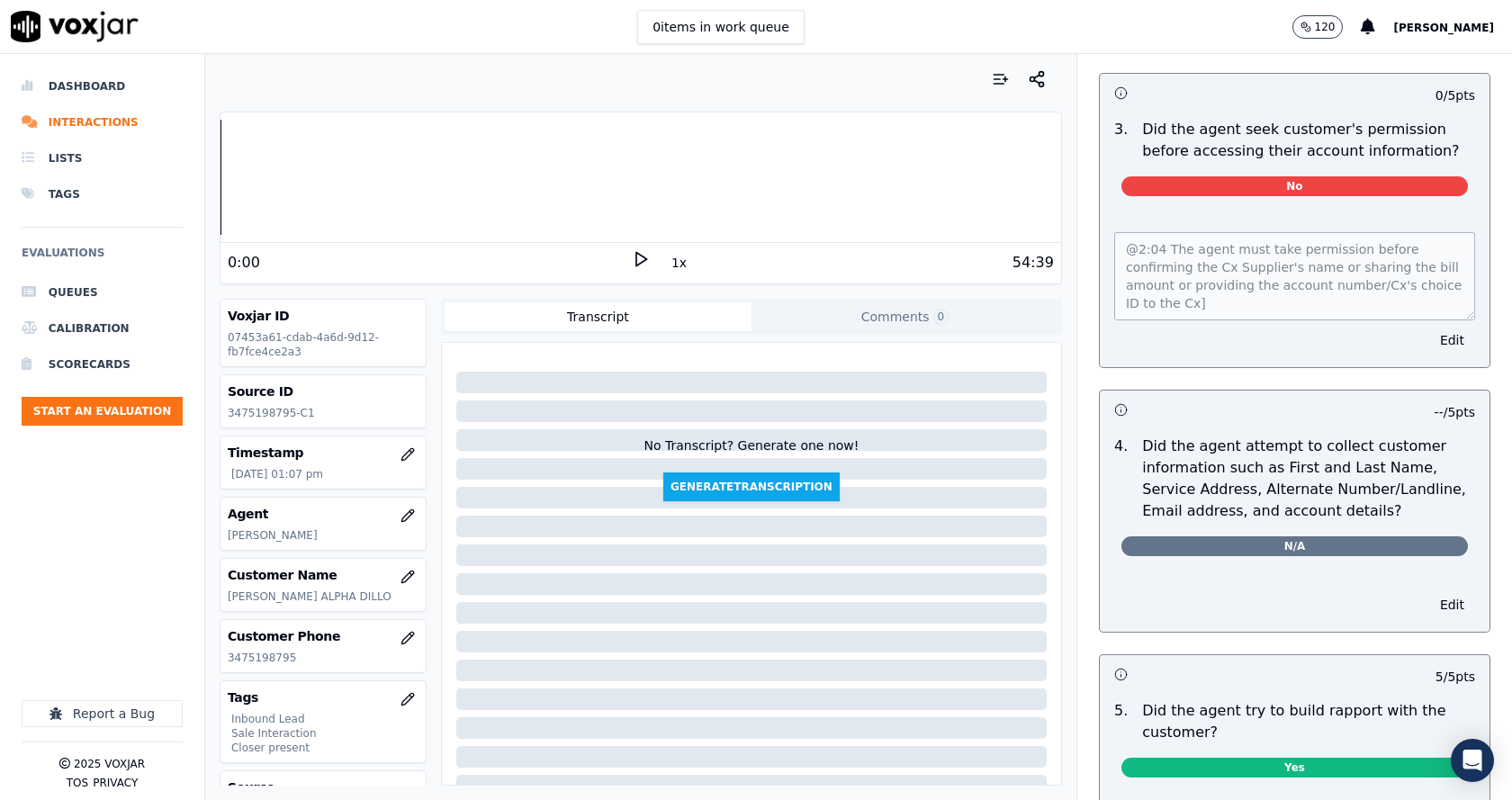
scroll to position [1530, 0]
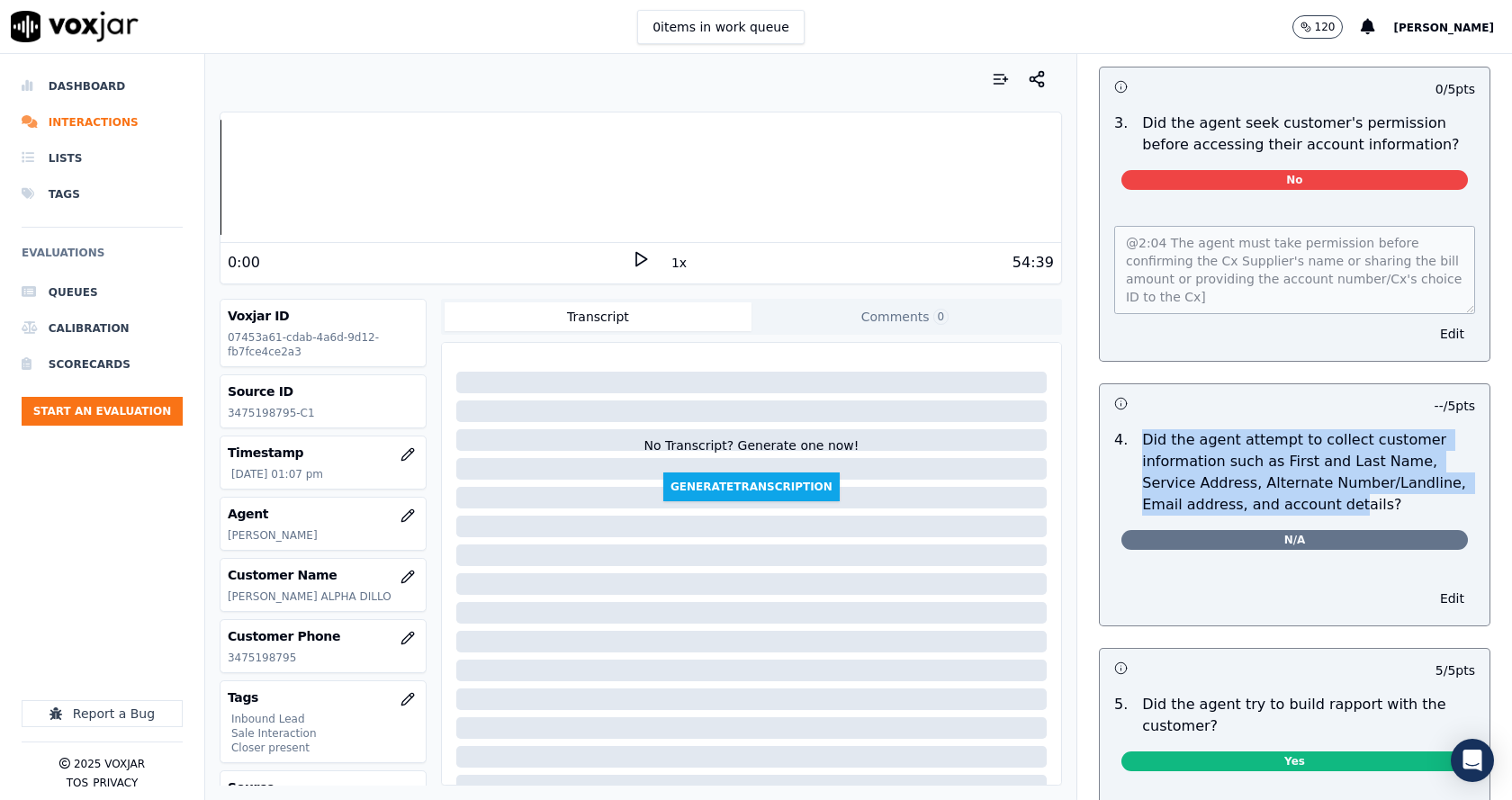
drag, startPoint x: 1125, startPoint y: 415, endPoint x: 1292, endPoint y: 478, distance: 178.5
click at [1292, 478] on p "Did the agent attempt to collect customer information such as First and Last Na…" at bounding box center [1308, 473] width 333 height 87
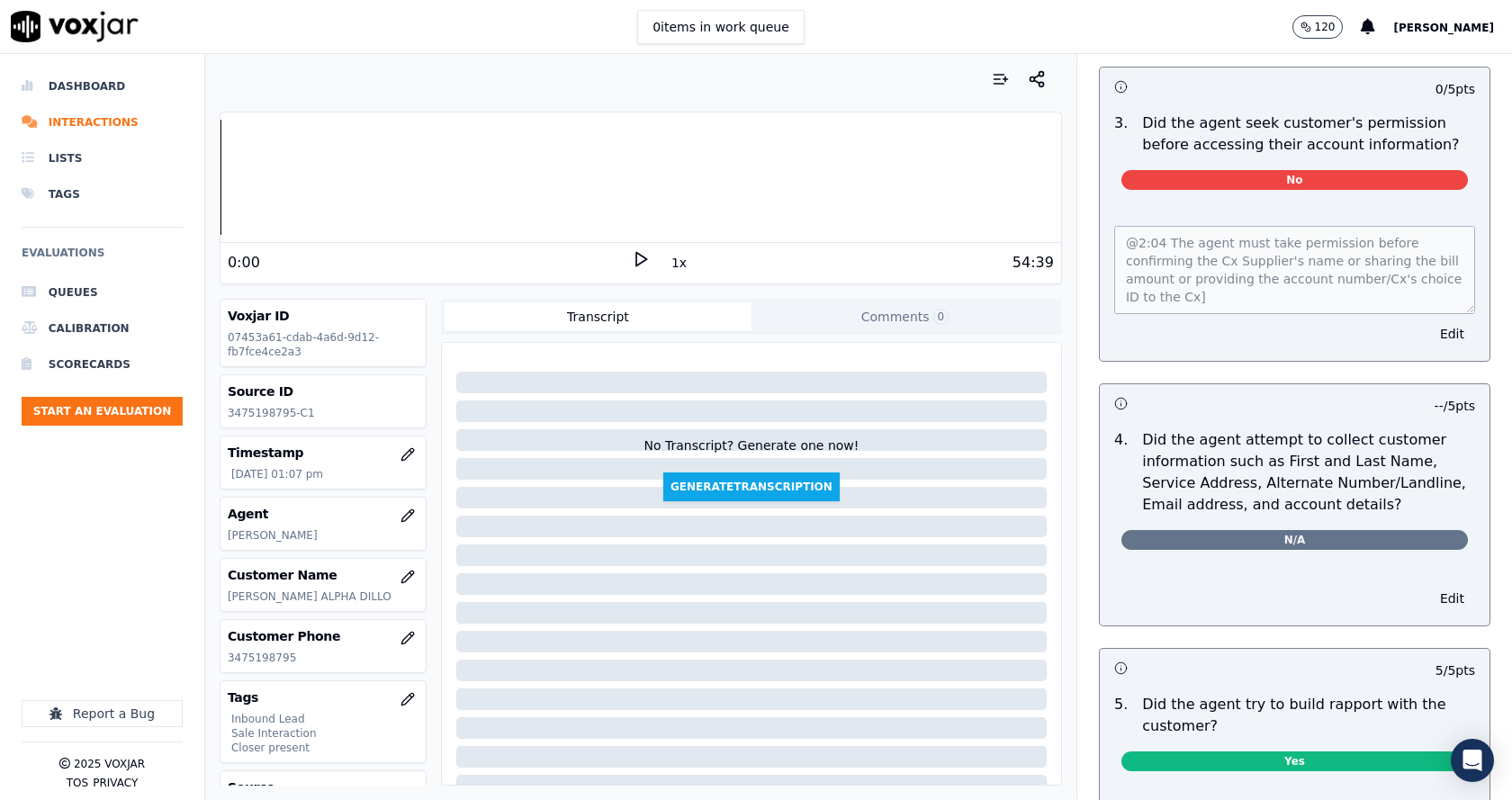
click at [1324, 482] on p "Did the agent attempt to collect customer information such as First and Last Na…" at bounding box center [1308, 473] width 333 height 87
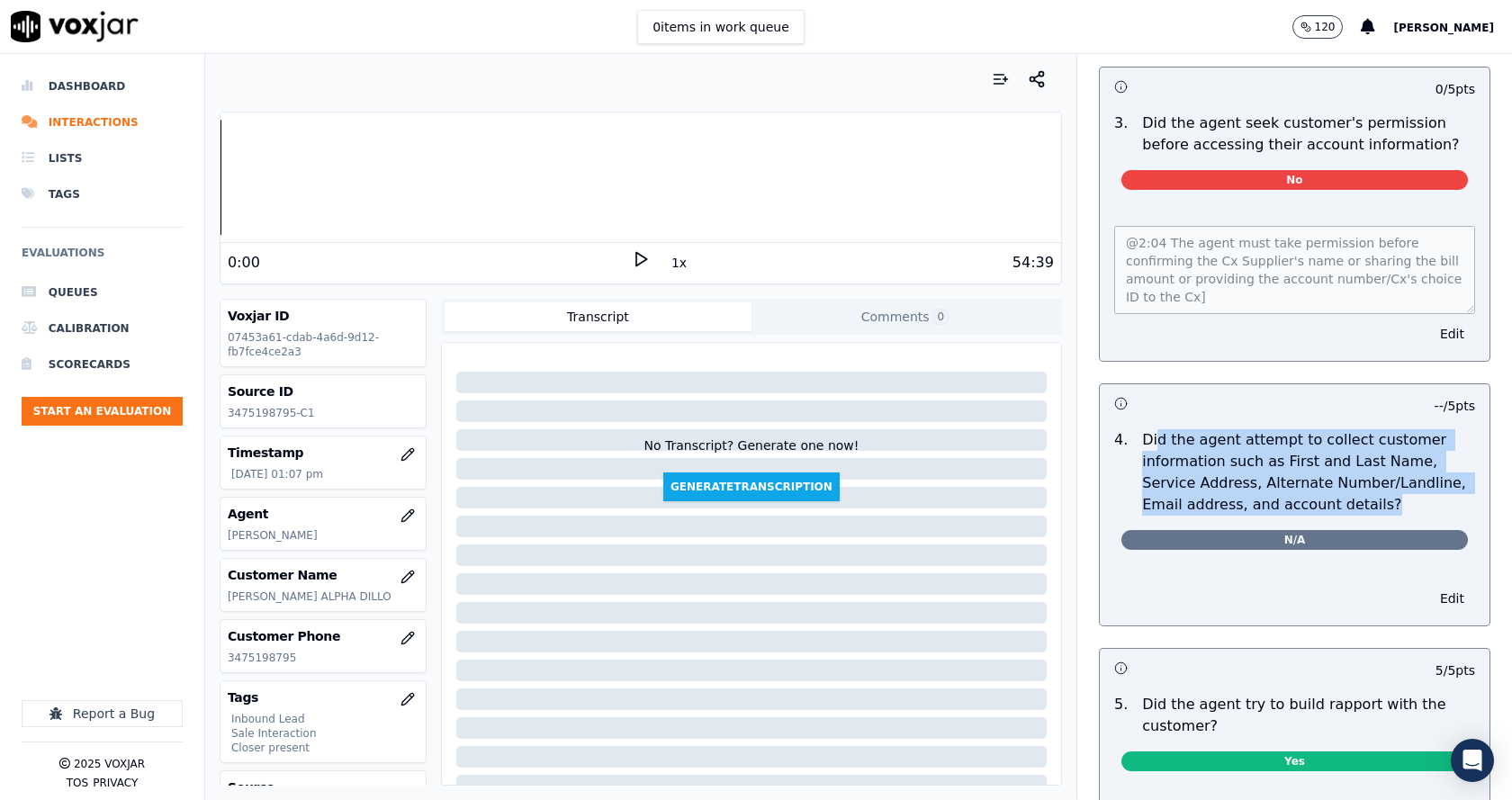
drag, startPoint x: 1321, startPoint y: 483, endPoint x: 1135, endPoint y: 422, distance: 195.7
click at [1142, 429] on p "Did the agent attempt to collect customer information such as First and Last Na…" at bounding box center [1308, 473] width 333 height 87
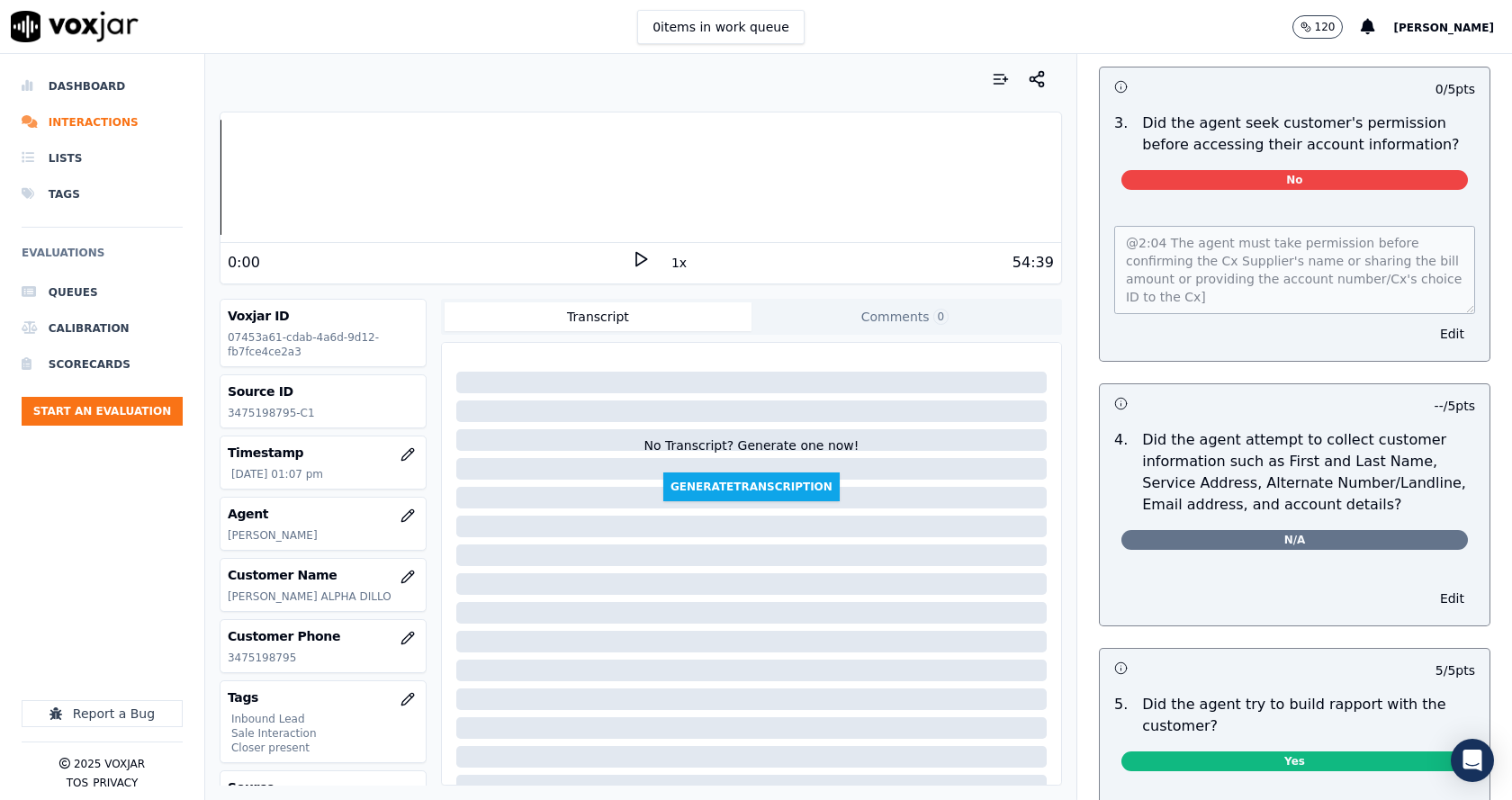
click at [1142, 429] on p "Did the agent attempt to collect customer information such as First and Last Na…" at bounding box center [1308, 473] width 333 height 87
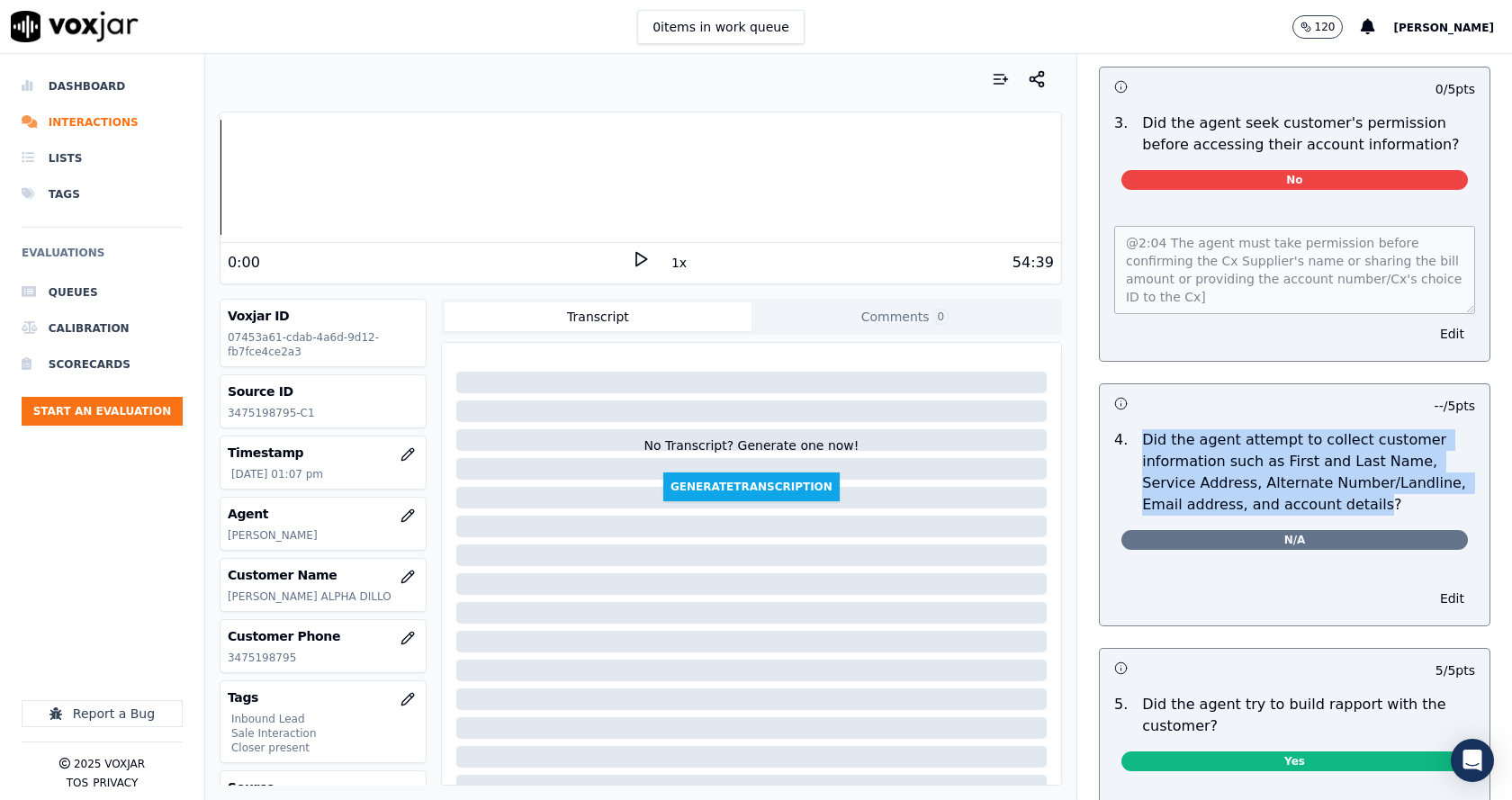
drag, startPoint x: 1130, startPoint y: 415, endPoint x: 1304, endPoint y: 479, distance: 185.4
click at [1304, 479] on p "Did the agent attempt to collect customer information such as First and Last Na…" at bounding box center [1308, 473] width 333 height 87
click at [1325, 478] on p "Did the agent attempt to collect customer information such as First and Last Na…" at bounding box center [1308, 473] width 333 height 87
drag, startPoint x: 1217, startPoint y: 451, endPoint x: 1162, endPoint y: 424, distance: 61.3
click at [1162, 429] on p "Did the agent attempt to collect customer information such as First and Last Na…" at bounding box center [1308, 473] width 333 height 87
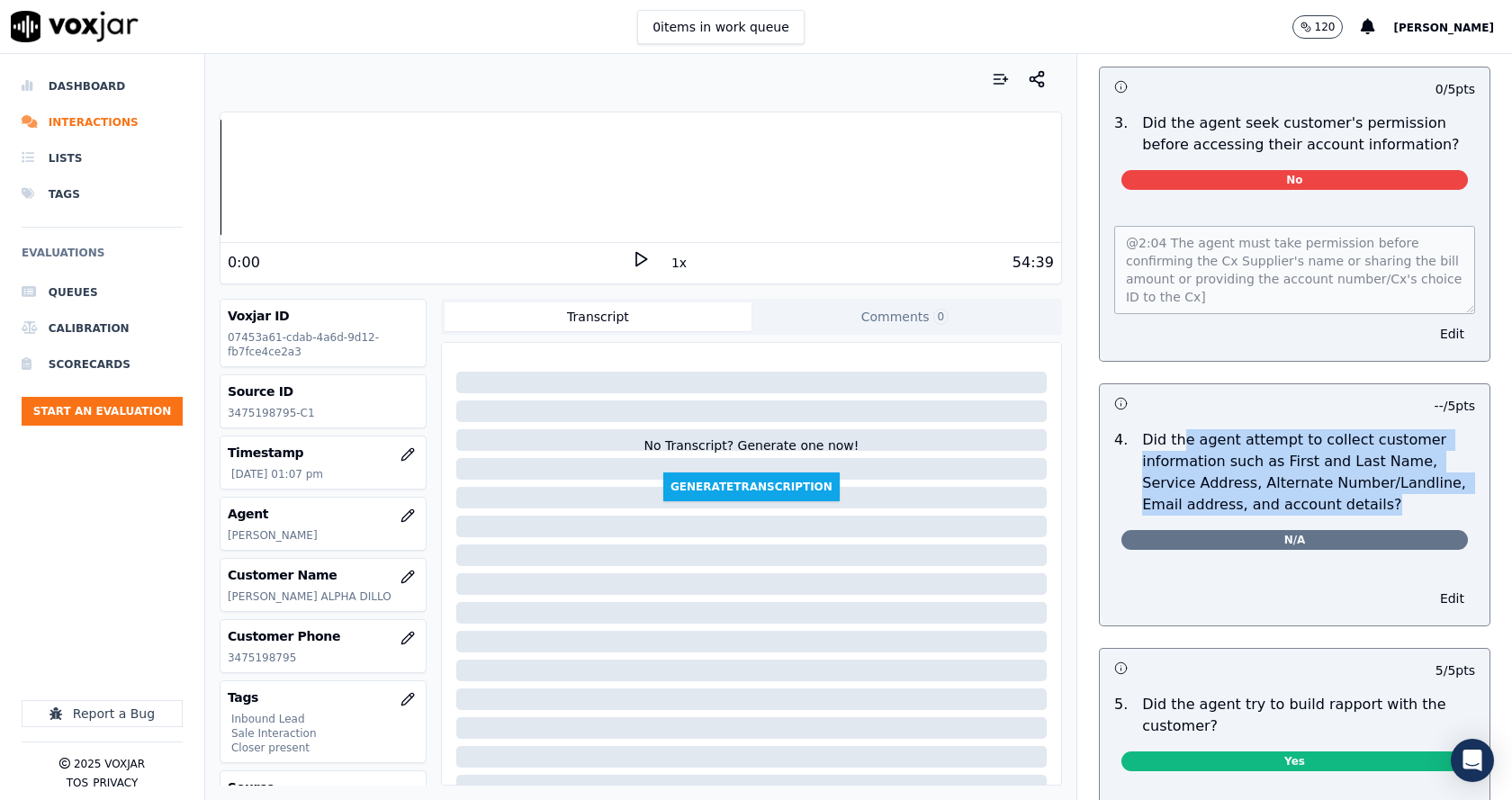
click at [1310, 476] on p "Did the agent attempt to collect customer information such as First and Last Na…" at bounding box center [1308, 473] width 333 height 87
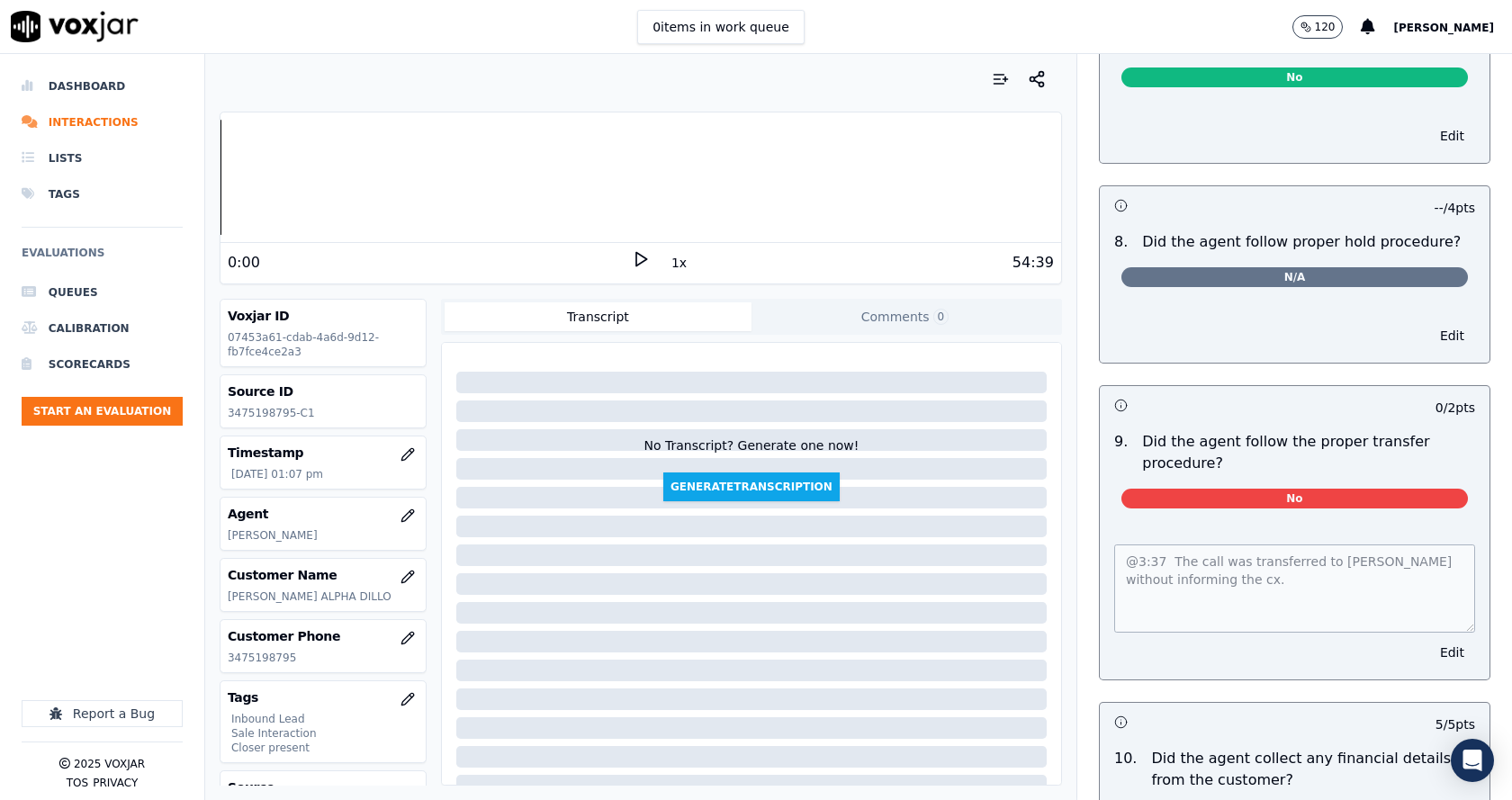
scroll to position [2790, 0]
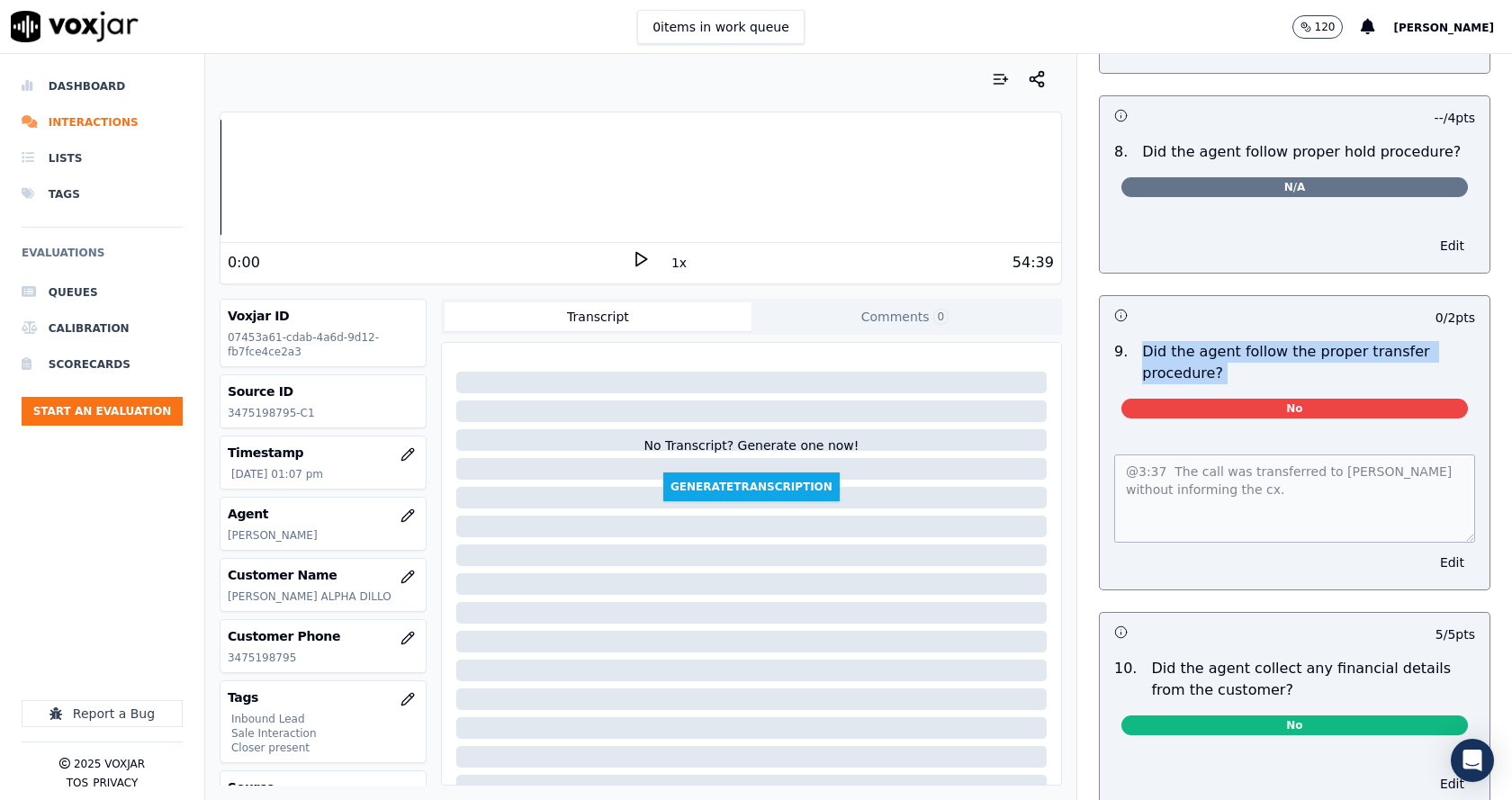
drag, startPoint x: 1121, startPoint y: 325, endPoint x: 1227, endPoint y: 367, distance: 114.0
click at [1215, 370] on div "9 . Did the agent follow the proper transfer procedure? No" at bounding box center [1294, 383] width 390 height 99
click at [1232, 360] on p "Did the agent follow the proper transfer procedure?" at bounding box center [1308, 363] width 333 height 43
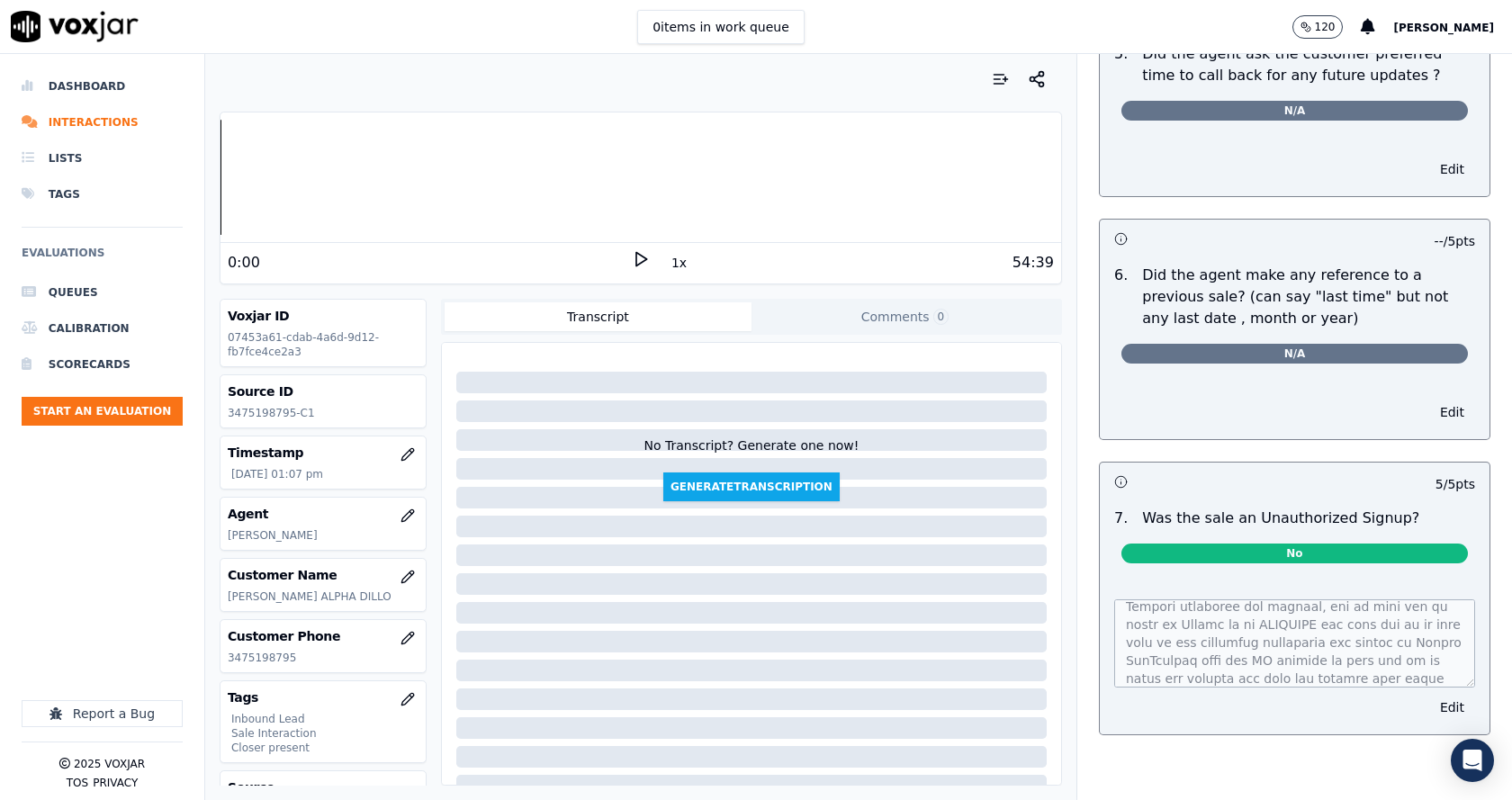
scroll to position [0, 0]
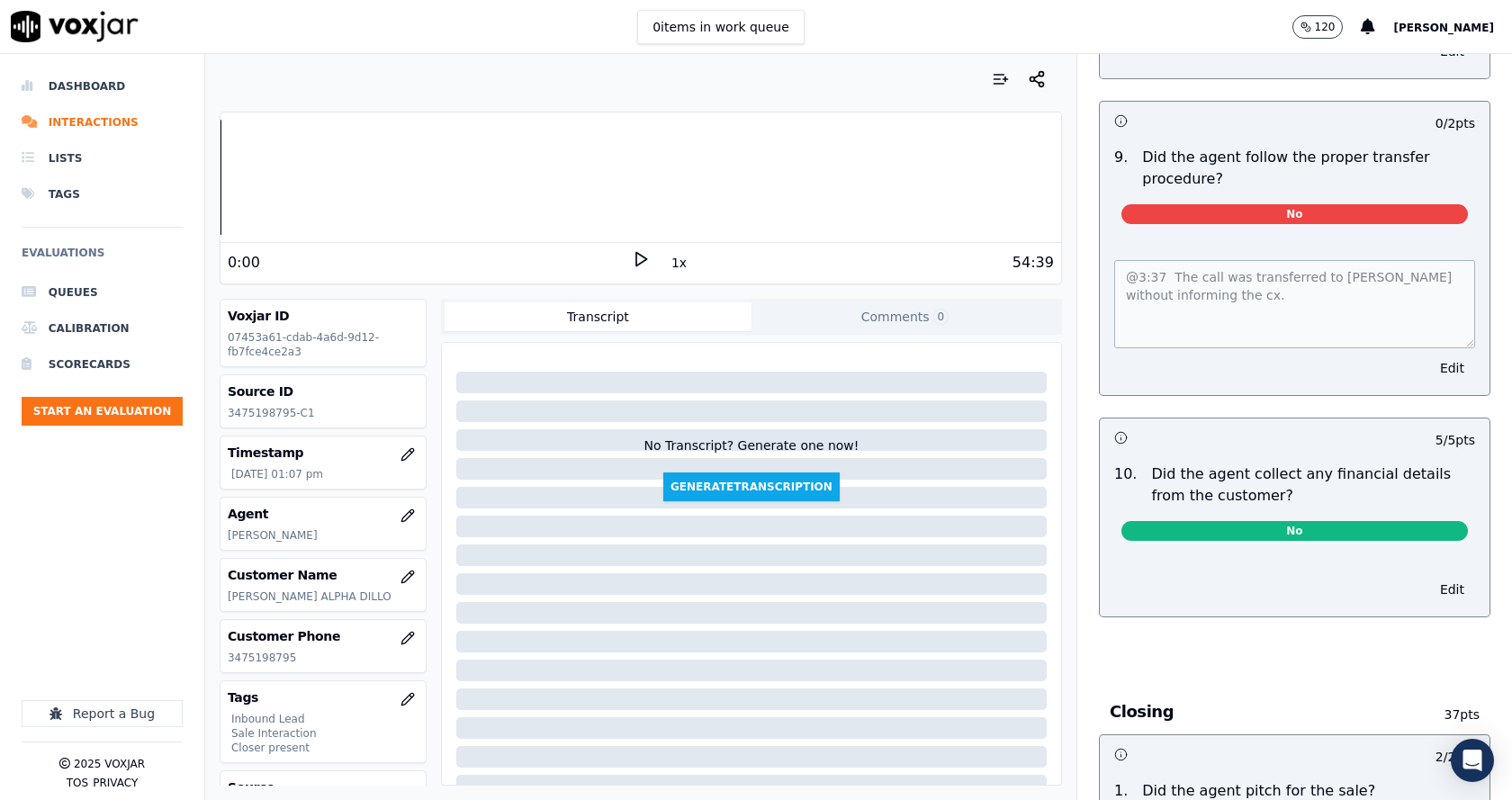
scroll to position [2894, 0]
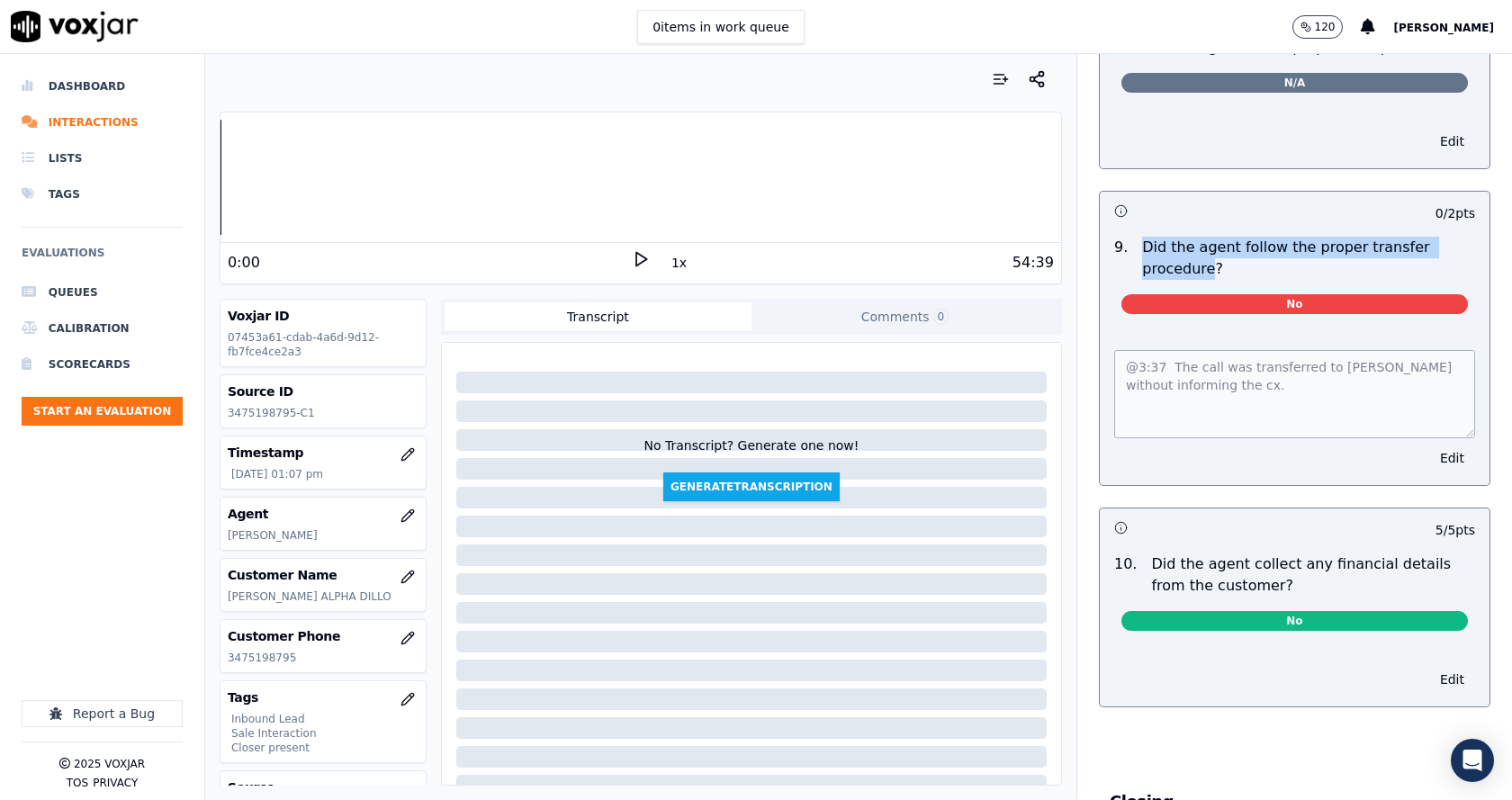
drag, startPoint x: 1121, startPoint y: 226, endPoint x: 1210, endPoint y: 244, distance: 90.8
click at [1188, 244] on p "Did the agent follow the proper transfer procedure?" at bounding box center [1308, 258] width 333 height 43
click at [1210, 244] on p "Did the agent follow the proper transfer procedure?" at bounding box center [1308, 258] width 333 height 43
drag, startPoint x: 1210, startPoint y: 244, endPoint x: 1114, endPoint y: 225, distance: 97.9
click at [1135, 237] on div "Did the agent follow the proper transfer procedure?" at bounding box center [1308, 258] width 347 height 43
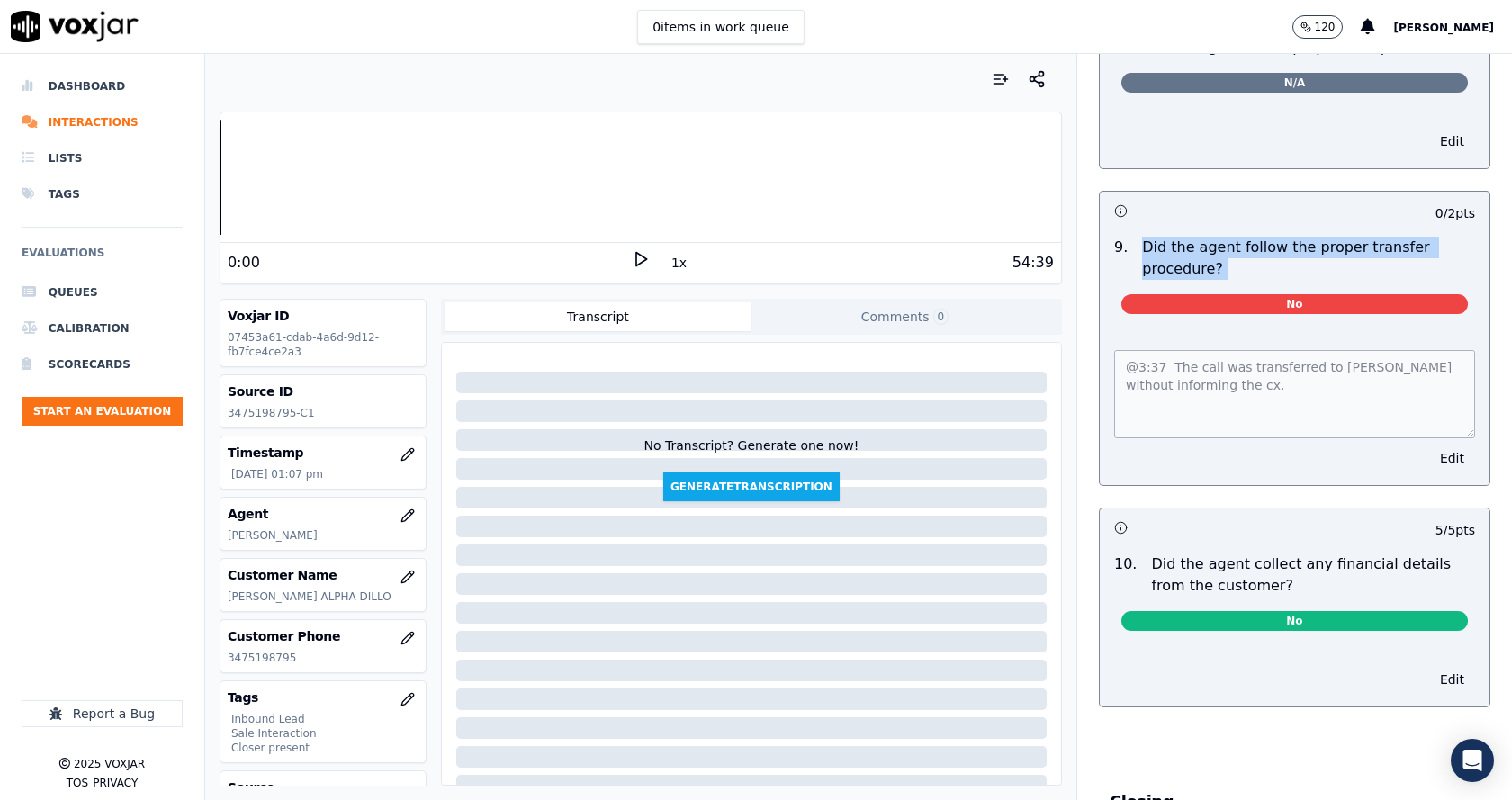
click at [1135, 237] on div "Did the agent follow the proper transfer procedure?" at bounding box center [1308, 258] width 347 height 43
drag, startPoint x: 1114, startPoint y: 225, endPoint x: 1233, endPoint y: 252, distance: 122.0
click at [1226, 253] on div "Did the agent follow the proper transfer procedure?" at bounding box center [1308, 258] width 347 height 43
click at [1233, 252] on p "Did the agent follow the proper transfer procedure?" at bounding box center [1308, 258] width 333 height 43
drag, startPoint x: 1188, startPoint y: 260, endPoint x: 1129, endPoint y: 229, distance: 66.6
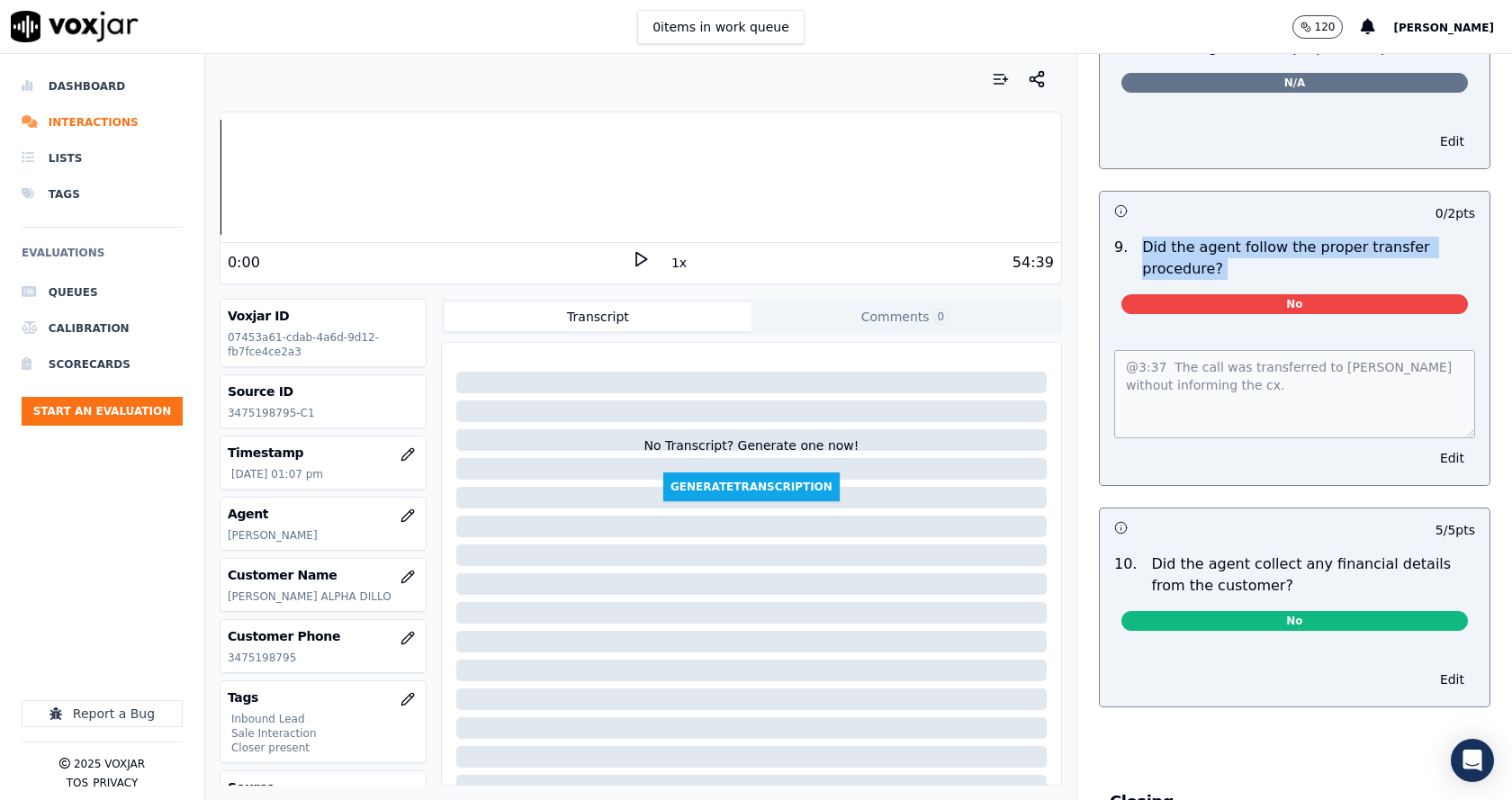
click at [1142, 237] on p "Did the agent follow the proper transfer procedure?" at bounding box center [1308, 258] width 333 height 43
drag, startPoint x: 1129, startPoint y: 229, endPoint x: 1222, endPoint y: 255, distance: 96.6
click at [1217, 256] on p "Did the agent follow the proper transfer procedure?" at bounding box center [1308, 258] width 333 height 43
click at [1238, 252] on p "Did the agent follow the proper transfer procedure?" at bounding box center [1308, 258] width 333 height 43
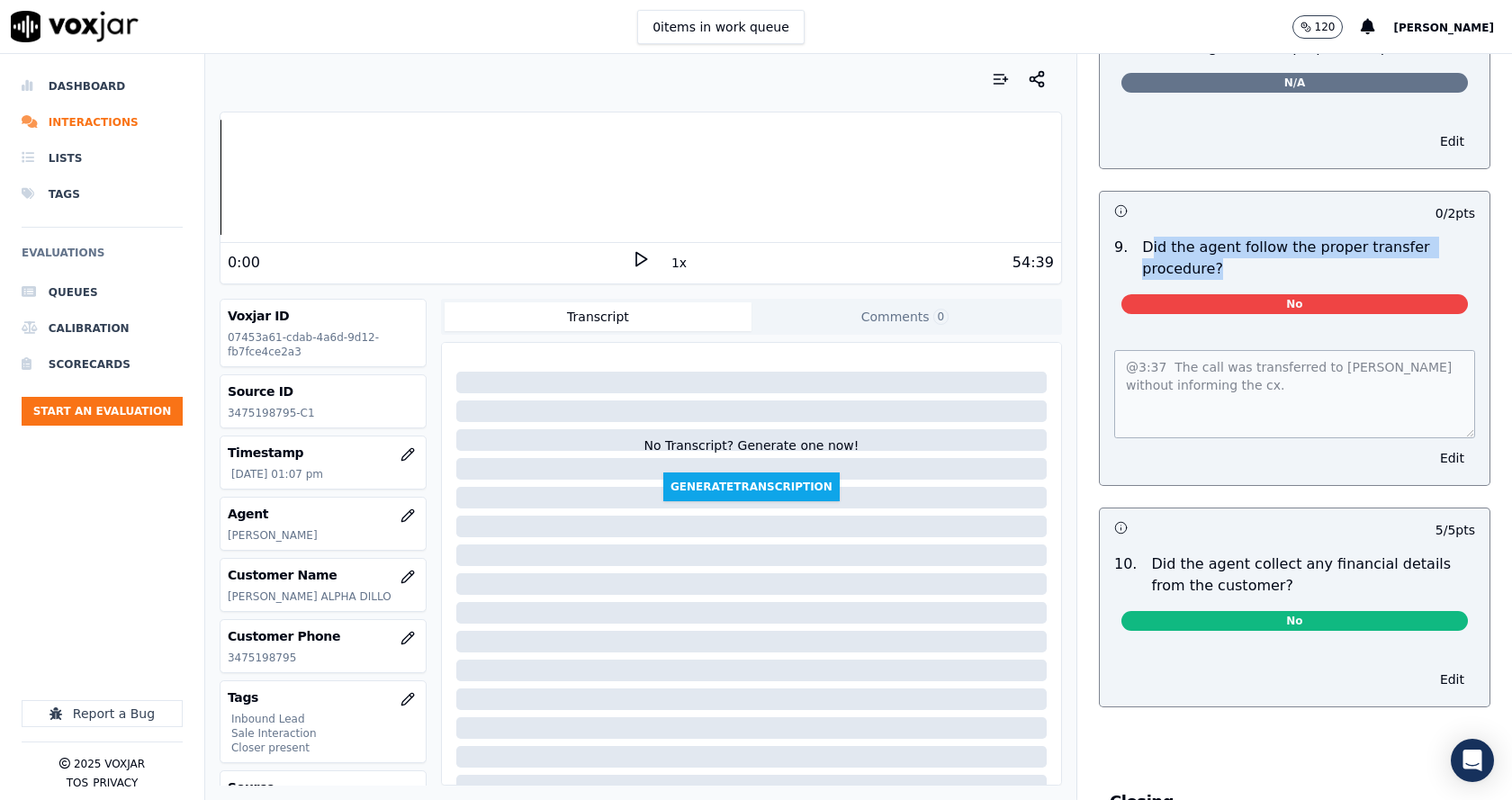
drag, startPoint x: 1160, startPoint y: 240, endPoint x: 1126, endPoint y: 226, distance: 36.8
click at [1142, 237] on p "Did the agent follow the proper transfer procedure?" at bounding box center [1308, 258] width 333 height 43
click at [1248, 252] on p "Did the agent follow the proper transfer procedure?" at bounding box center [1308, 258] width 333 height 43
drag, startPoint x: 1248, startPoint y: 252, endPoint x: 1139, endPoint y: 223, distance: 112.8
click at [1142, 237] on p "Did the agent follow the proper transfer procedure?" at bounding box center [1308, 258] width 333 height 43
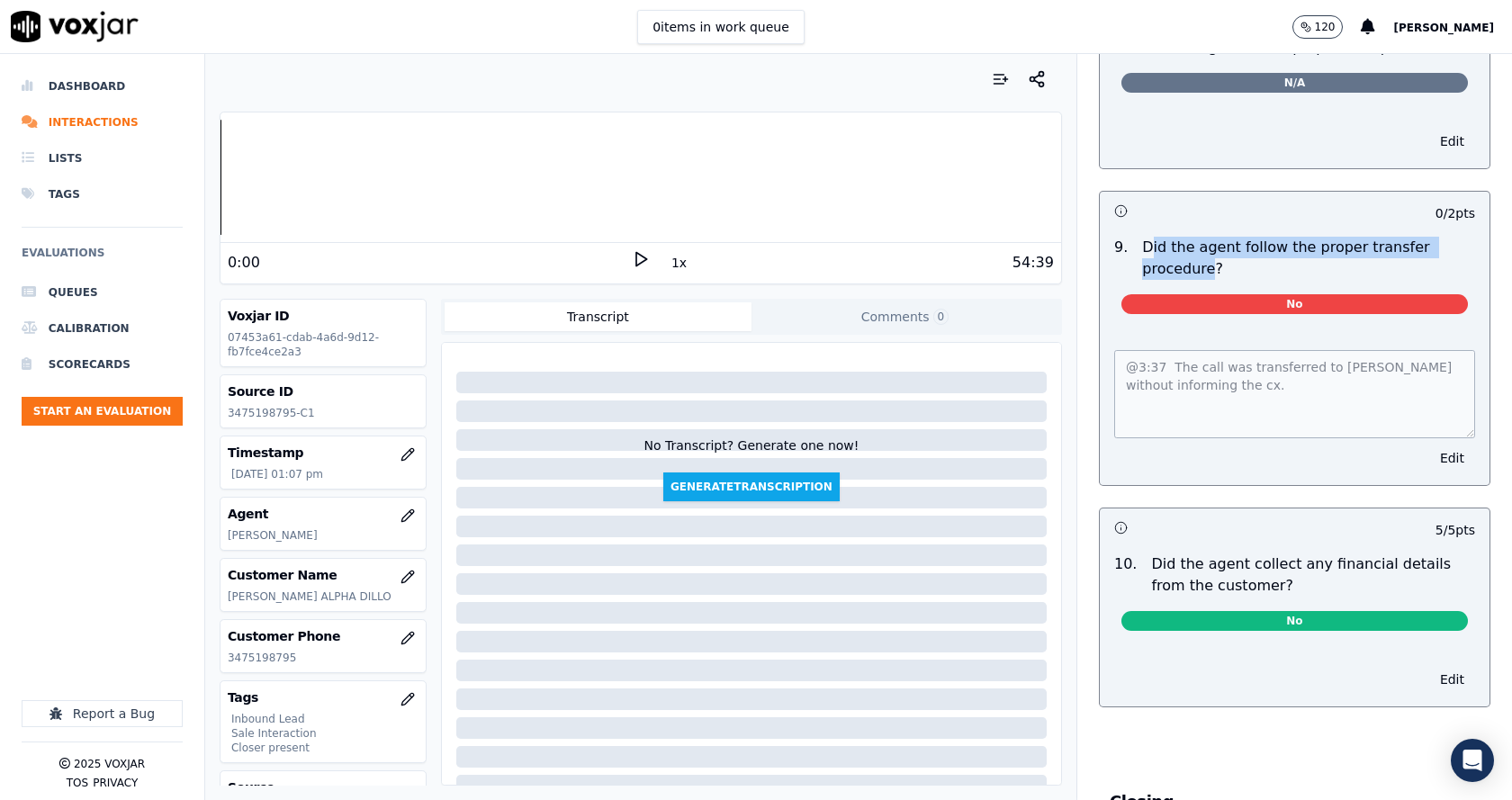
drag, startPoint x: 1128, startPoint y: 222, endPoint x: 1214, endPoint y: 254, distance: 91.8
click at [1209, 255] on p "Did the agent follow the proper transfer procedure?" at bounding box center [1308, 258] width 333 height 43
click at [1214, 254] on p "Did the agent follow the proper transfer procedure?" at bounding box center [1308, 258] width 333 height 43
drag, startPoint x: 1181, startPoint y: 241, endPoint x: 1124, endPoint y: 225, distance: 59.2
click at [1142, 237] on p "Did the agent follow the proper transfer procedure?" at bounding box center [1308, 258] width 333 height 43
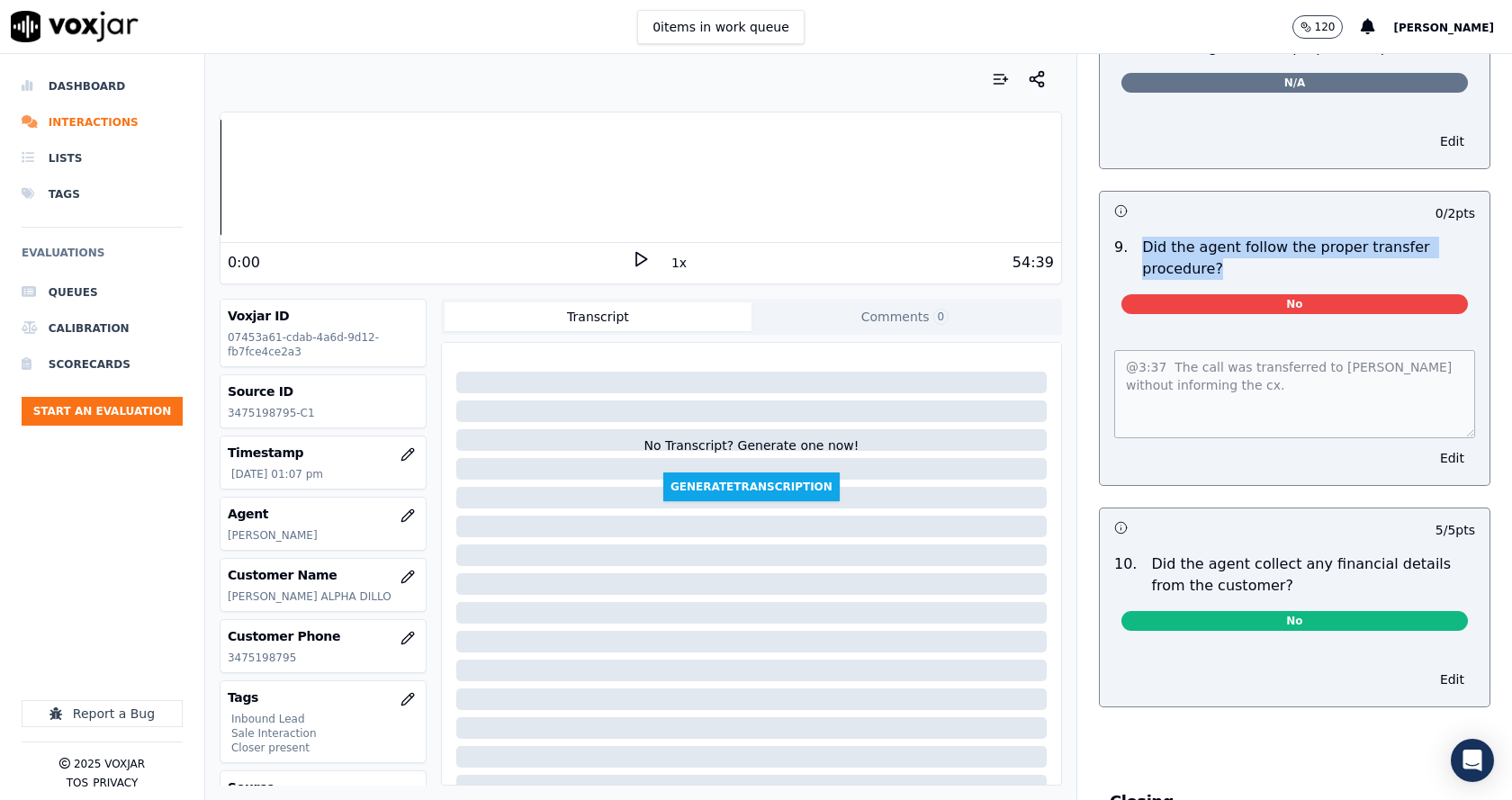
click at [1142, 237] on p "Did the agent follow the proper transfer procedure?" at bounding box center [1308, 258] width 333 height 43
drag, startPoint x: 1124, startPoint y: 225, endPoint x: 1233, endPoint y: 251, distance: 112.1
click at [1218, 251] on p "Did the agent follow the proper transfer procedure?" at bounding box center [1308, 258] width 333 height 43
click at [1233, 251] on p "Did the agent follow the proper transfer procedure?" at bounding box center [1308, 258] width 333 height 43
drag, startPoint x: 1182, startPoint y: 238, endPoint x: 1112, endPoint y: 222, distance: 71.8
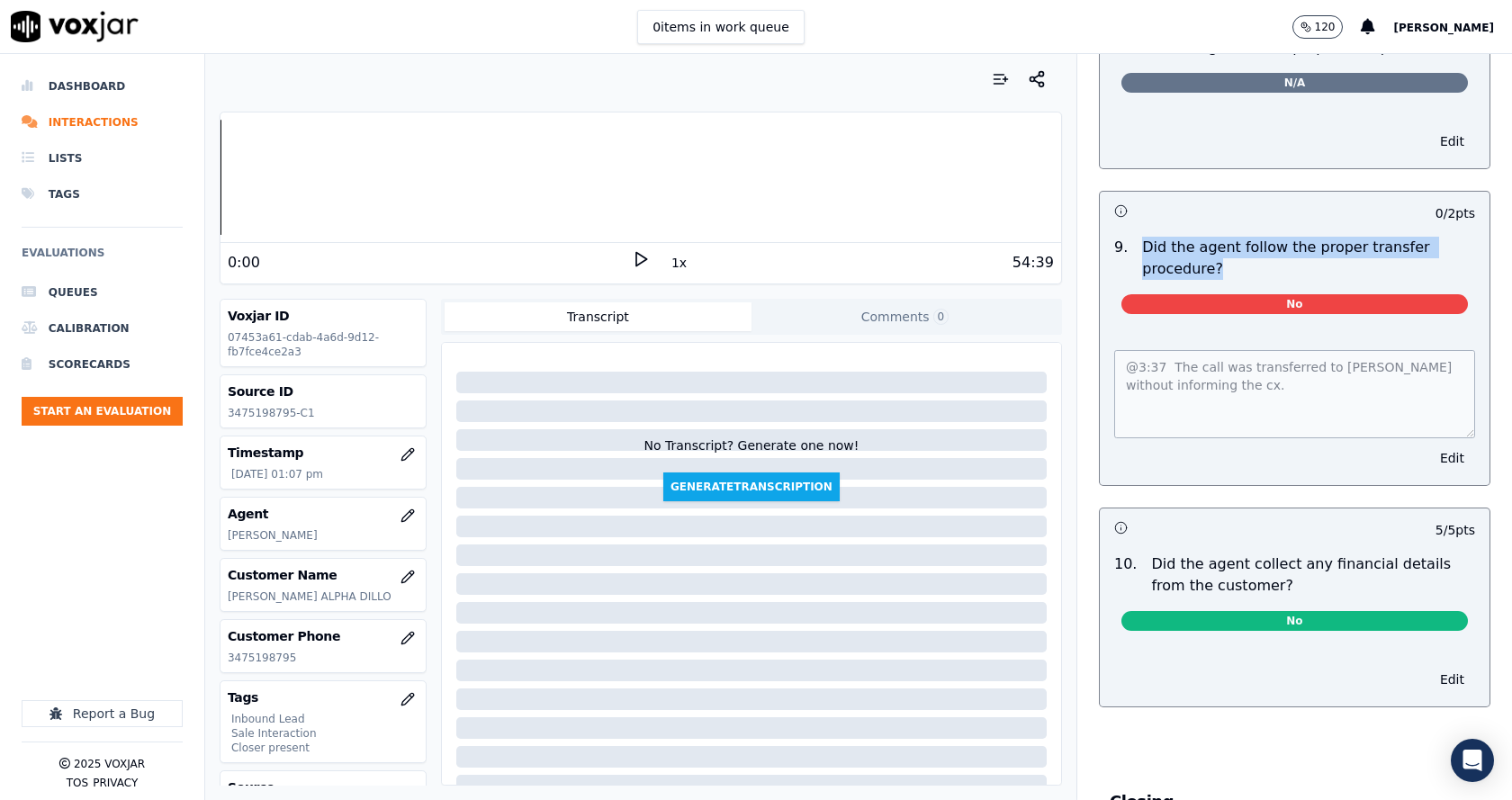
click at [1112, 237] on div "9 . Did the agent follow the proper transfer procedure?" at bounding box center [1294, 258] width 375 height 43
click at [1220, 249] on p "Did the agent follow the proper transfer procedure?" at bounding box center [1308, 258] width 333 height 43
drag, startPoint x: 1220, startPoint y: 249, endPoint x: 1111, endPoint y: 224, distance: 111.8
click at [1111, 237] on div "9 . Did the agent follow the proper transfer procedure?" at bounding box center [1294, 258] width 375 height 43
click at [1235, 243] on p "Did the agent follow the proper transfer procedure?" at bounding box center [1308, 258] width 333 height 43
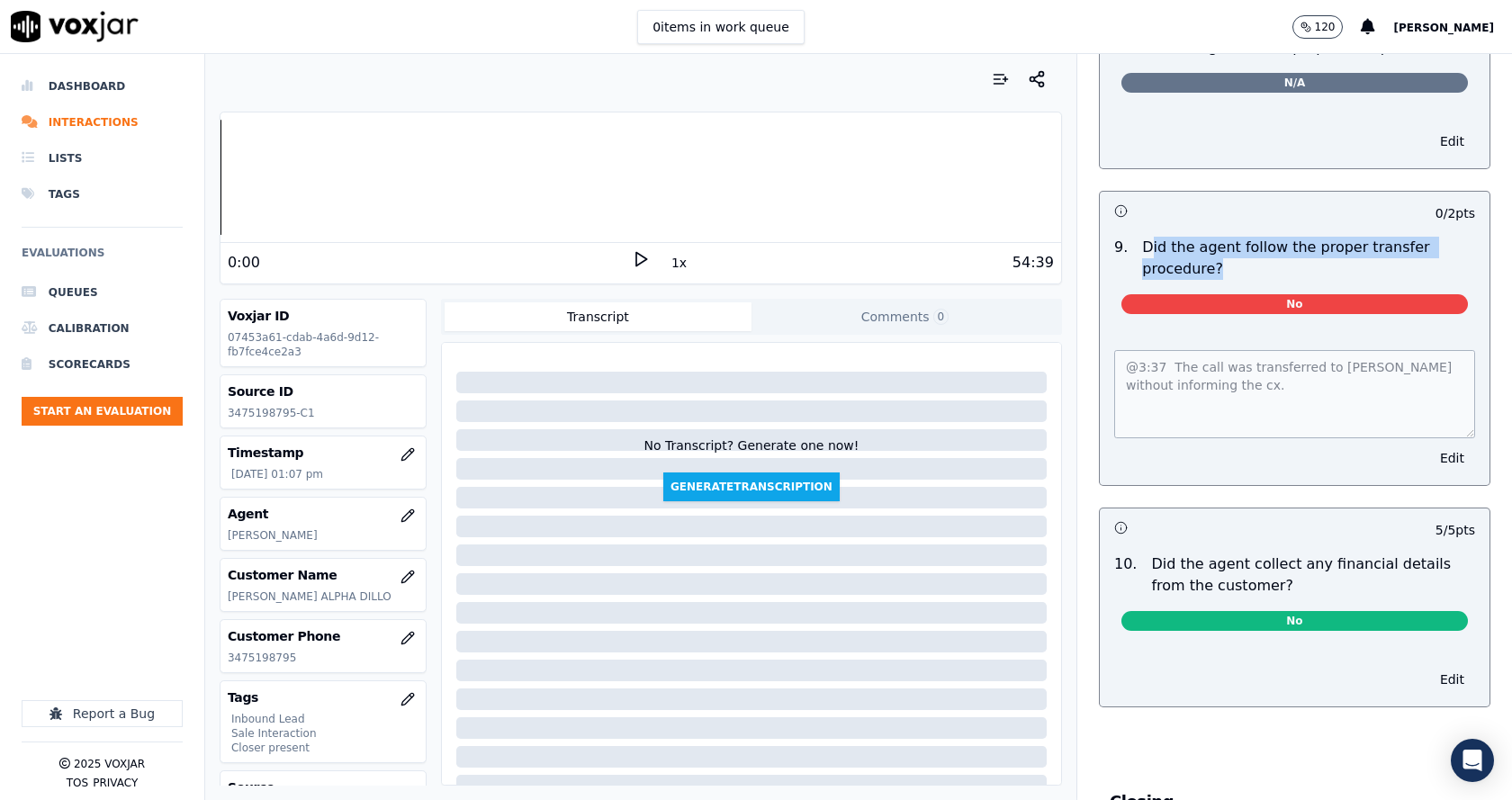
drag, startPoint x: 1141, startPoint y: 229, endPoint x: 1126, endPoint y: 223, distance: 16.2
click at [1142, 237] on p "Did the agent follow the proper transfer procedure?" at bounding box center [1308, 258] width 333 height 43
click at [1240, 248] on p "Did the agent follow the proper transfer procedure?" at bounding box center [1308, 258] width 333 height 43
drag, startPoint x: 1240, startPoint y: 248, endPoint x: 1117, endPoint y: 225, distance: 125.1
click at [1135, 237] on div "Did the agent follow the proper transfer procedure?" at bounding box center [1308, 258] width 347 height 43
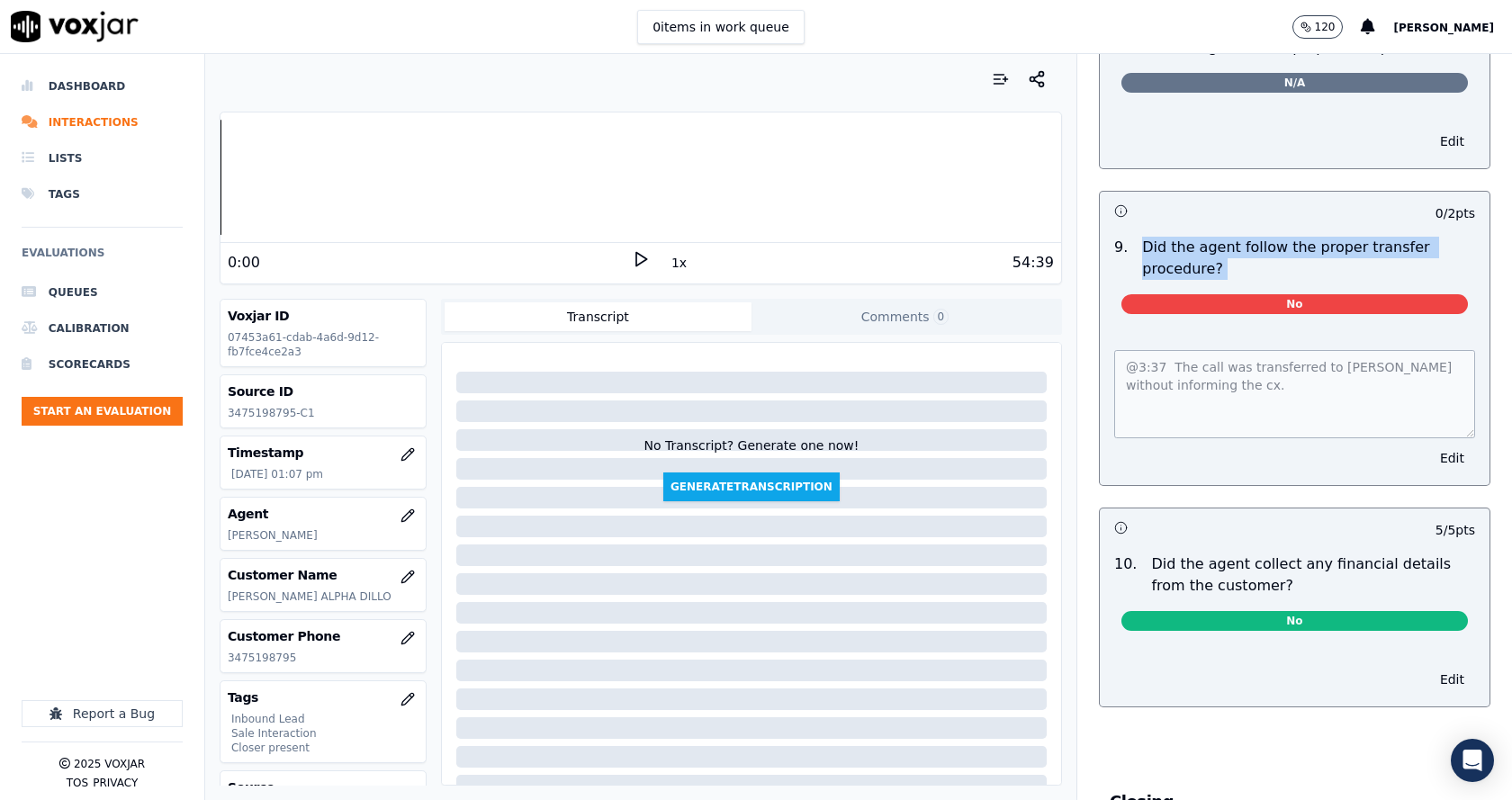
click at [1248, 253] on p "Did the agent follow the proper transfer procedure?" at bounding box center [1308, 258] width 333 height 43
click at [1142, 237] on p "Did the agent follow the proper transfer procedure?" at bounding box center [1308, 258] width 333 height 43
click at [1205, 253] on p "Did the agent follow the proper transfer procedure?" at bounding box center [1308, 258] width 333 height 43
drag, startPoint x: 1242, startPoint y: 255, endPoint x: 1115, endPoint y: 205, distance: 136.5
click at [1115, 205] on div "0 / 2 pts 9 . Did the agent follow the proper transfer procedure? No @3:37 The …" at bounding box center [1294, 338] width 391 height 295
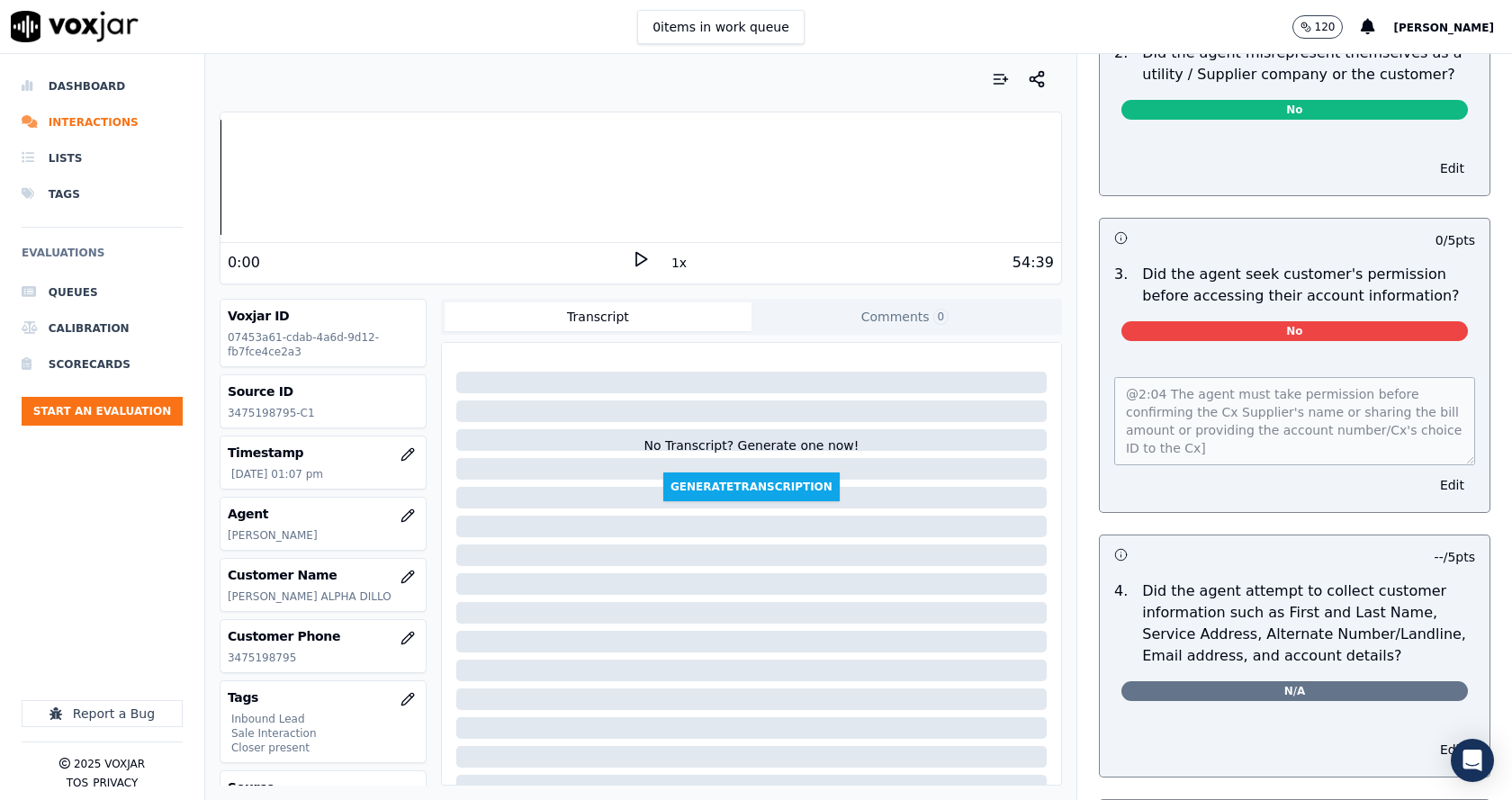
scroll to position [1364, 0]
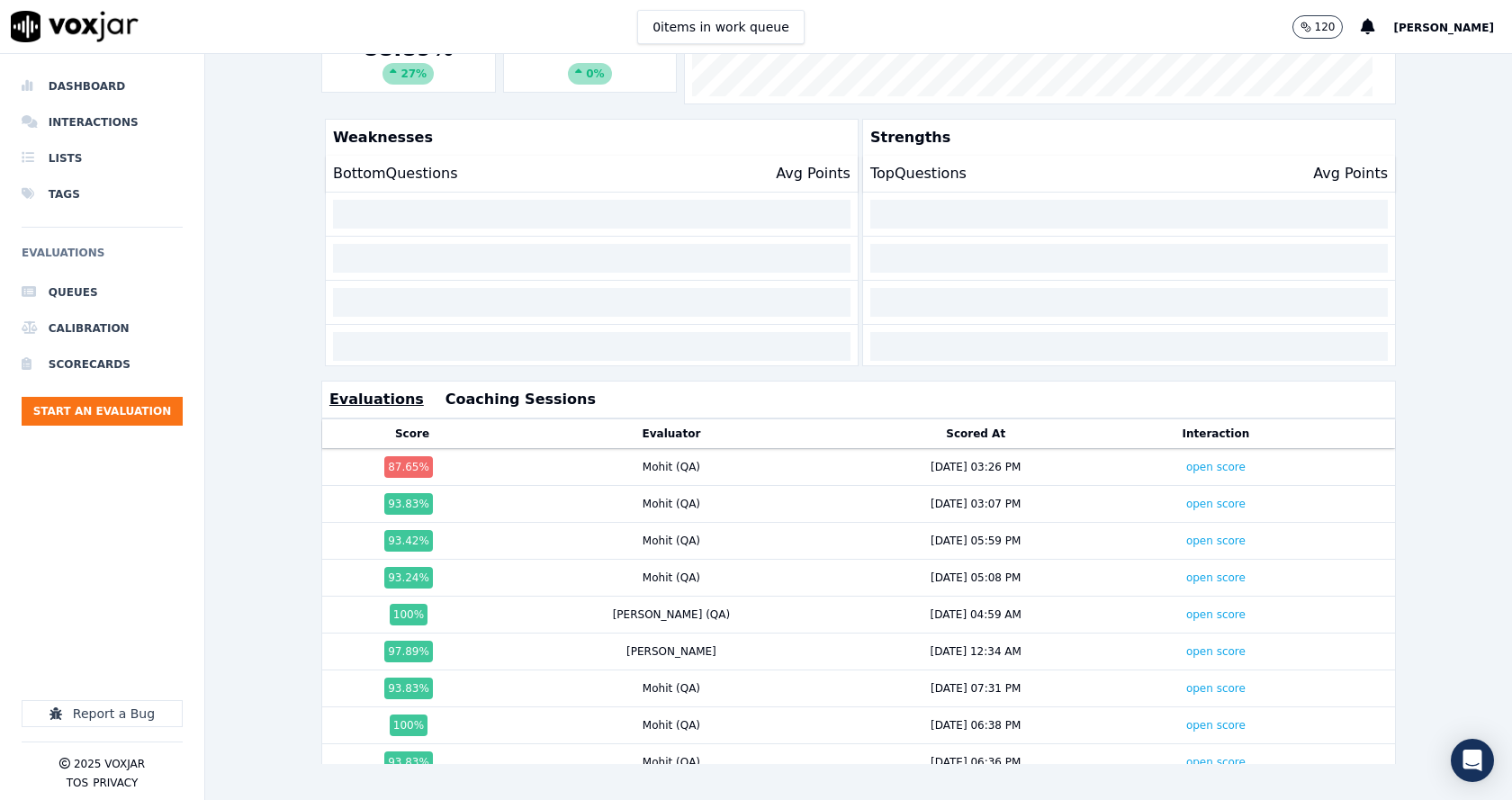
scroll to position [31, 0]
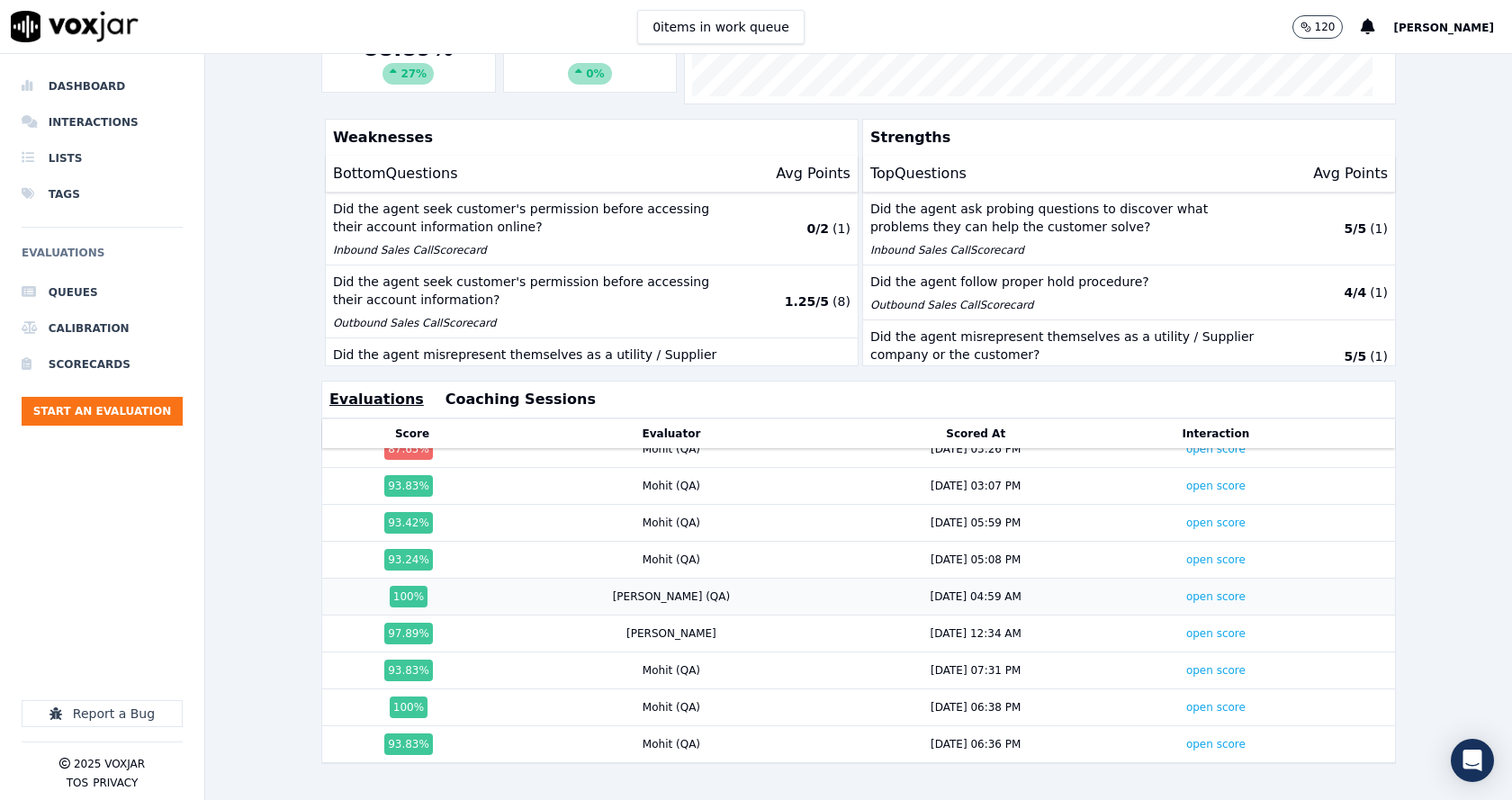
click at [1119, 590] on div "open score" at bounding box center [1216, 596] width 194 height 14
click at [1186, 591] on link "open score" at bounding box center [1215, 596] width 59 height 12
click at [1186, 517] on link "open score" at bounding box center [1215, 523] width 59 height 12
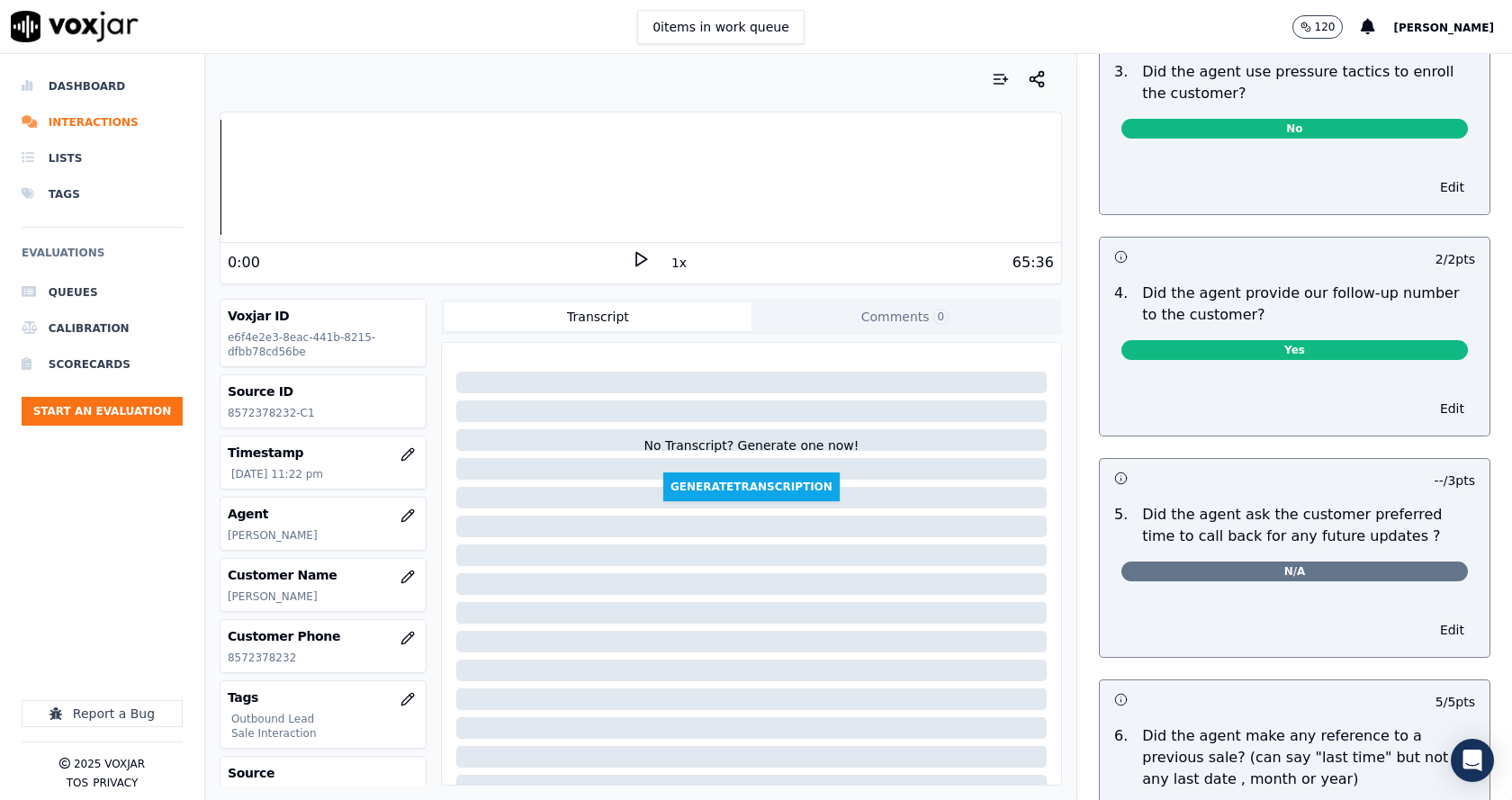
scroll to position [3959, 0]
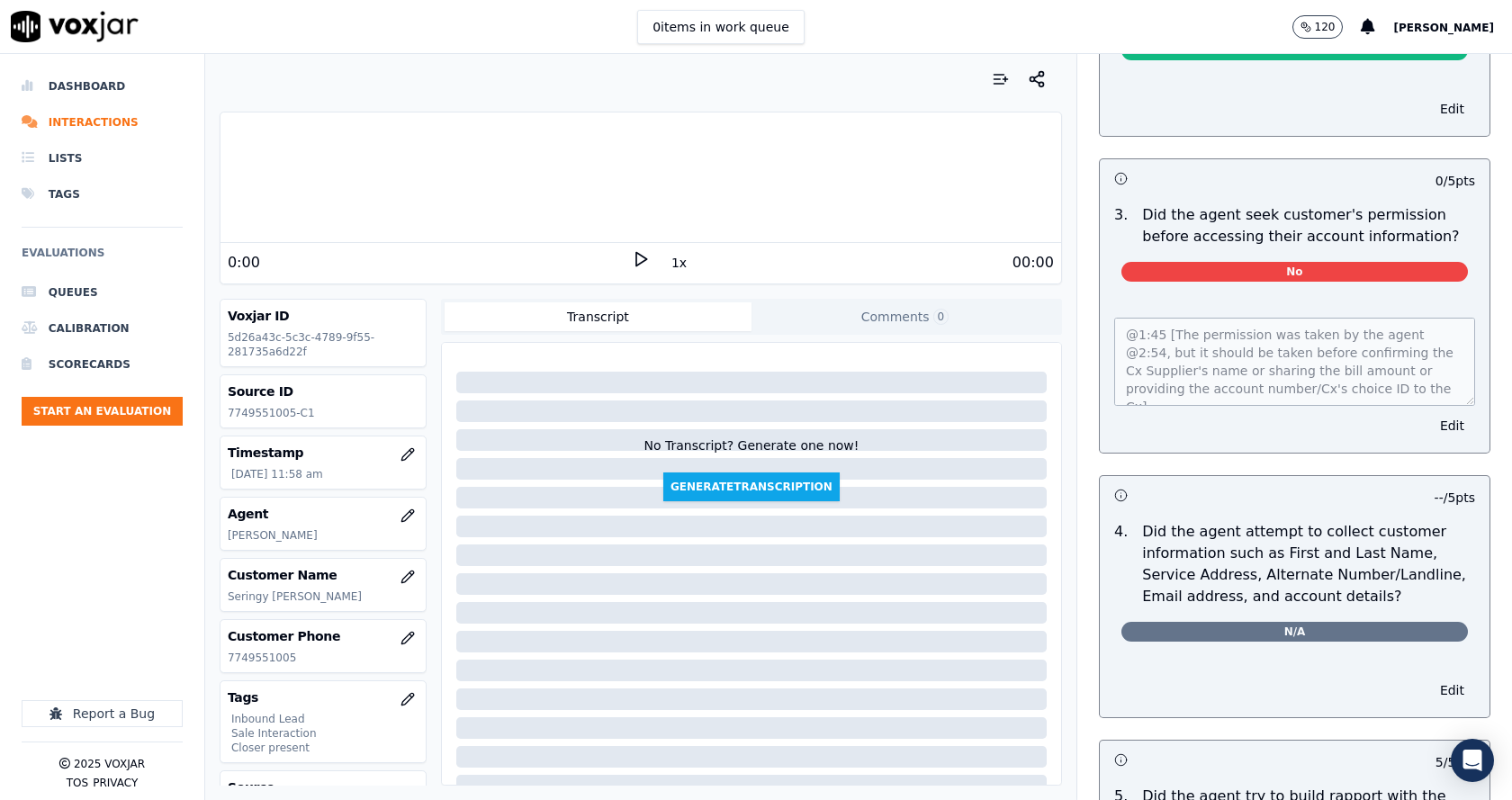
scroll to position [1440, 0]
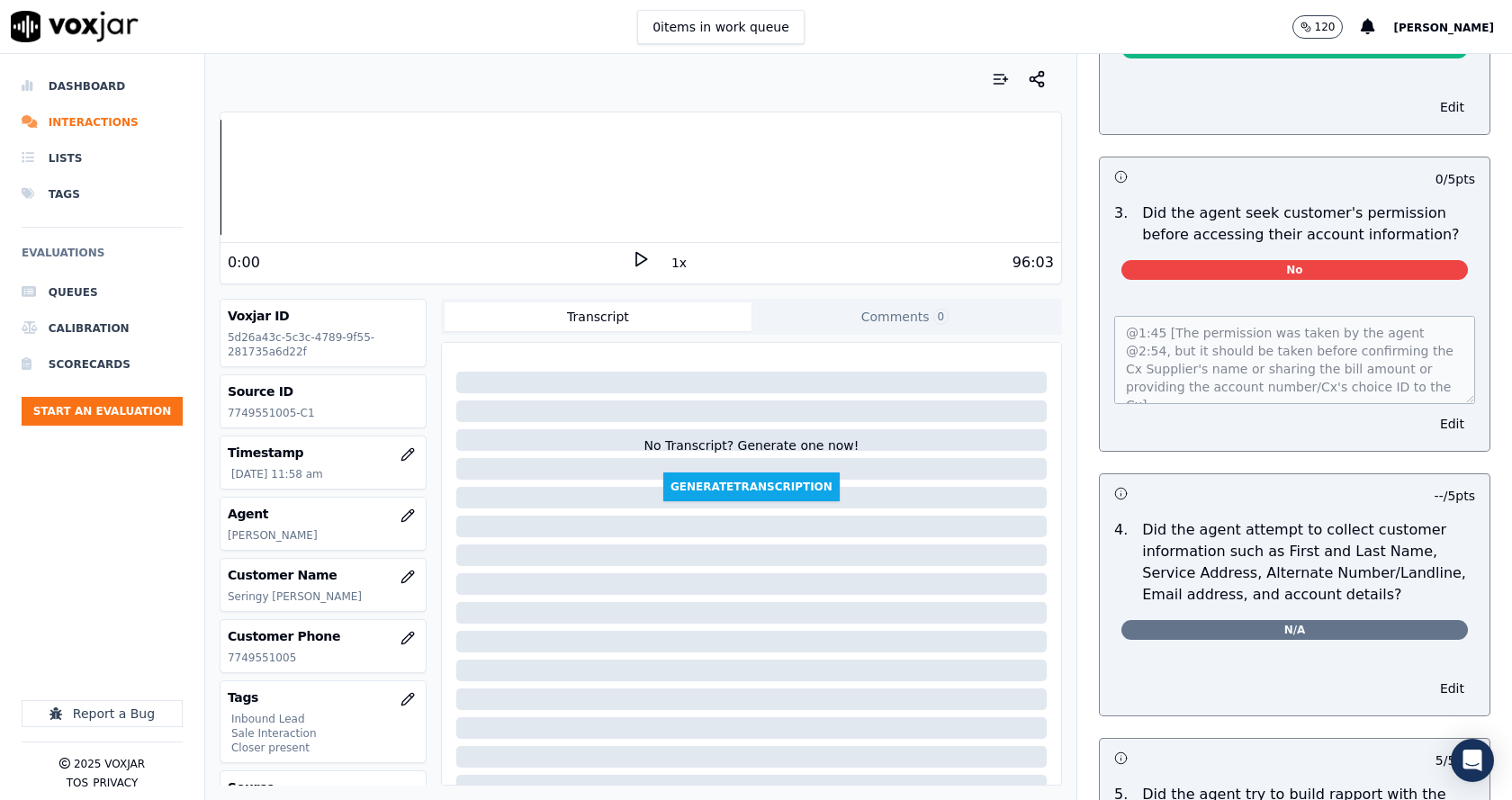
click at [165, 577] on div at bounding box center [102, 636] width 161 height 130
